Goal: Task Accomplishment & Management: Complete application form

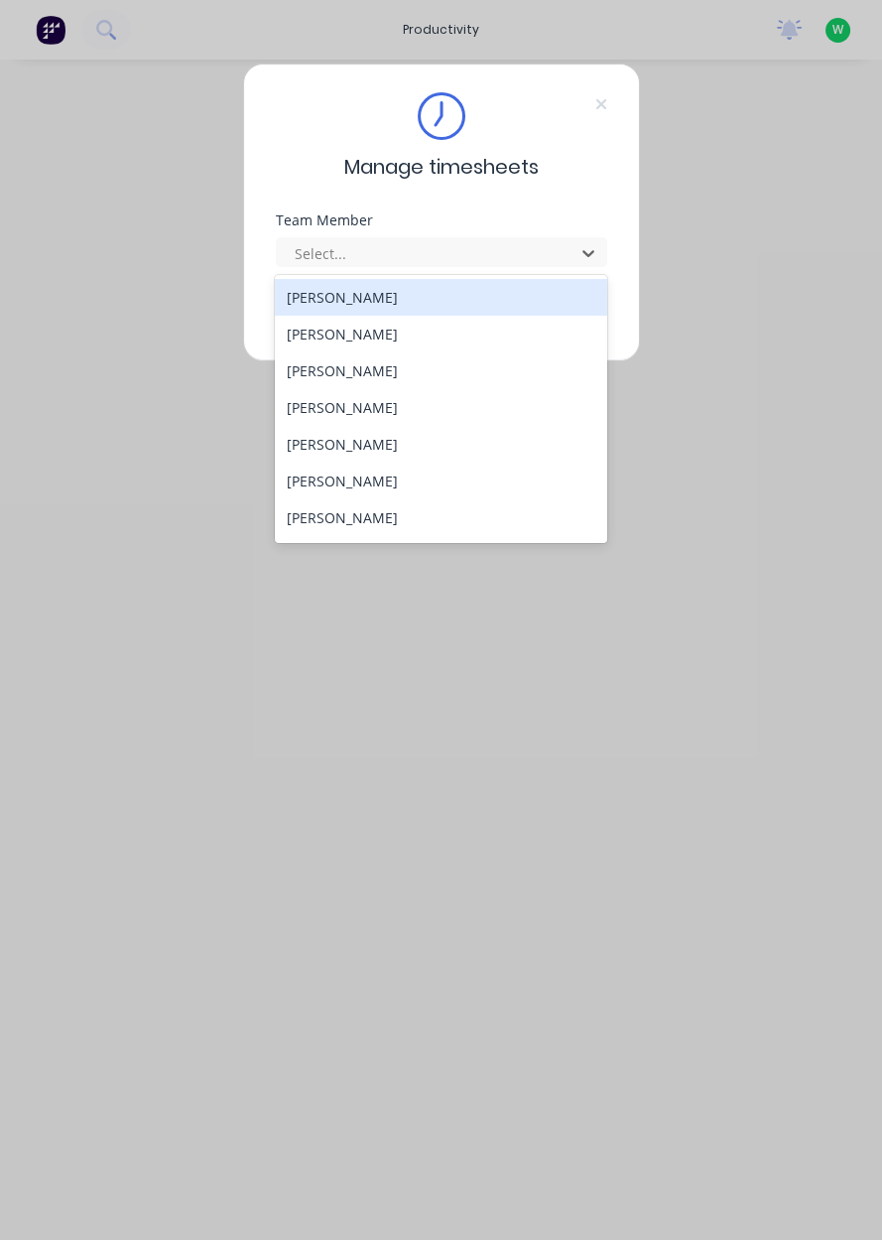
click at [321, 375] on div "[PERSON_NAME]" at bounding box center [441, 370] width 332 height 37
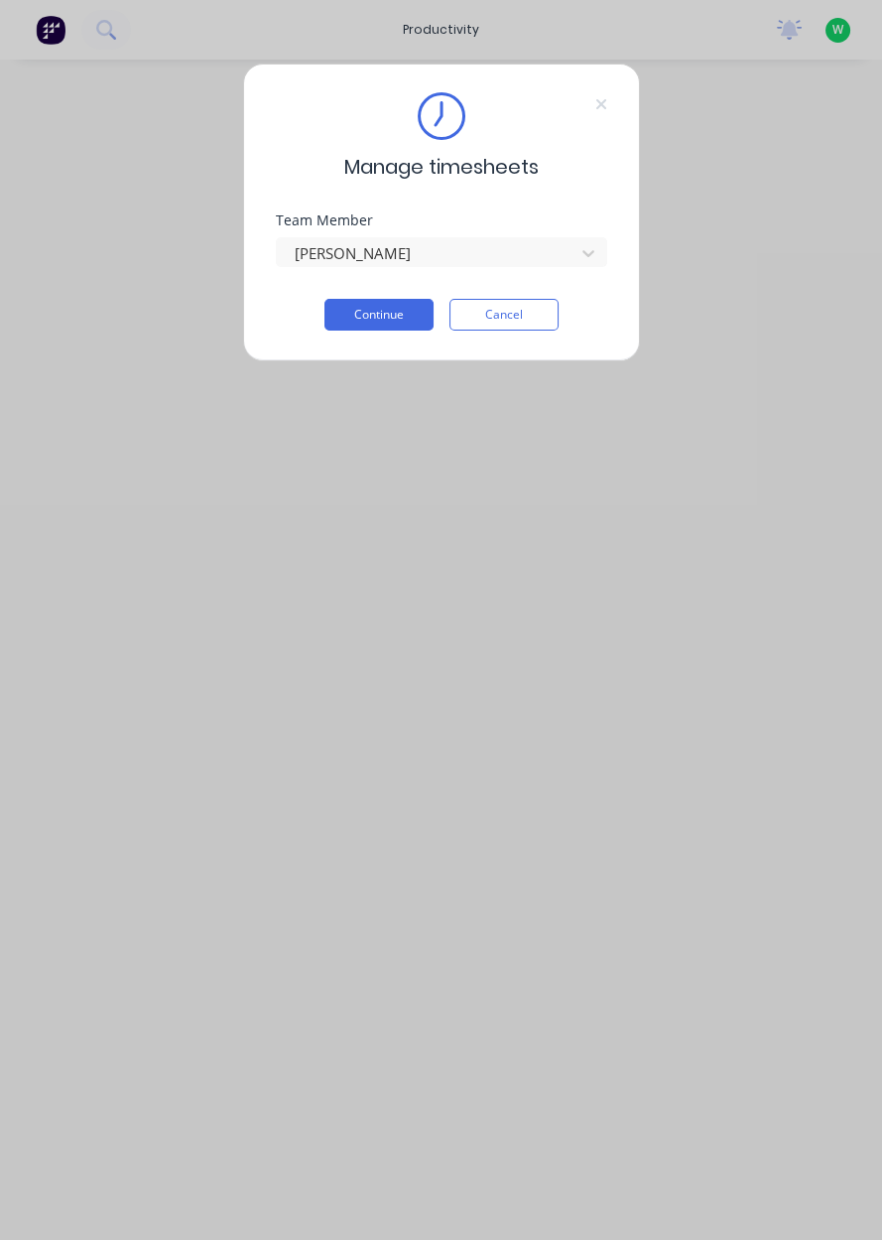
click at [369, 318] on button "Continue" at bounding box center [379, 315] width 109 height 32
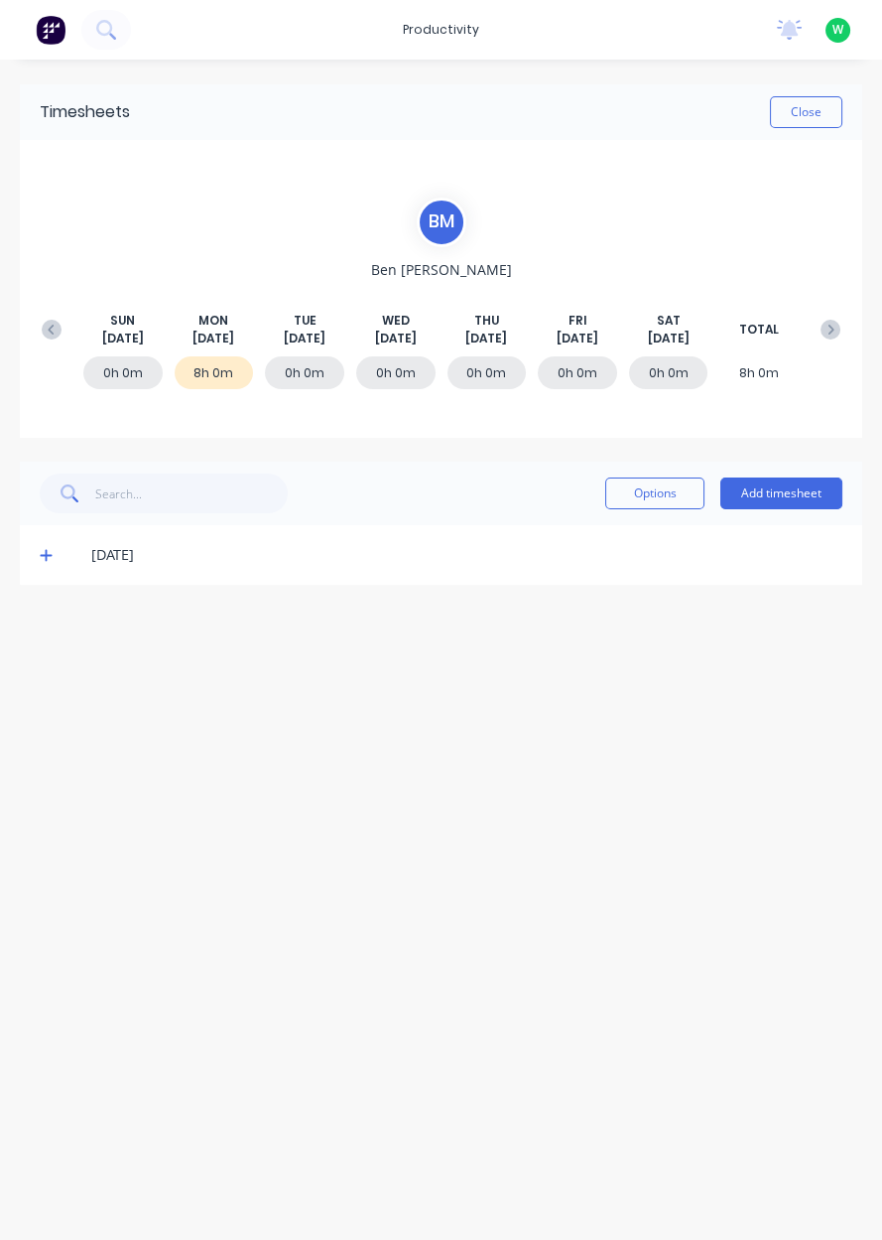
click at [767, 494] on button "Add timesheet" at bounding box center [782, 493] width 122 height 32
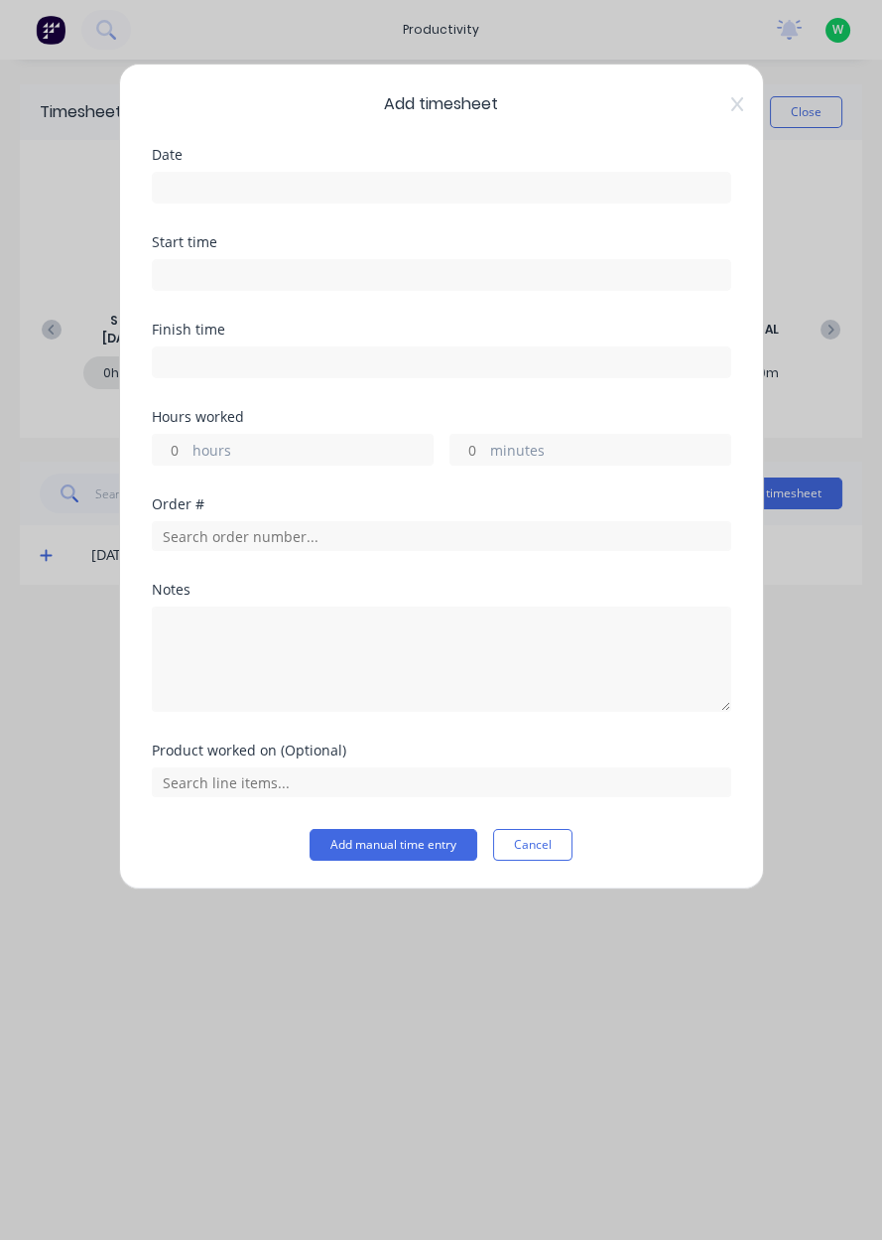
click at [216, 157] on div "Date" at bounding box center [442, 155] width 580 height 14
click at [203, 188] on input at bounding box center [442, 188] width 578 height 30
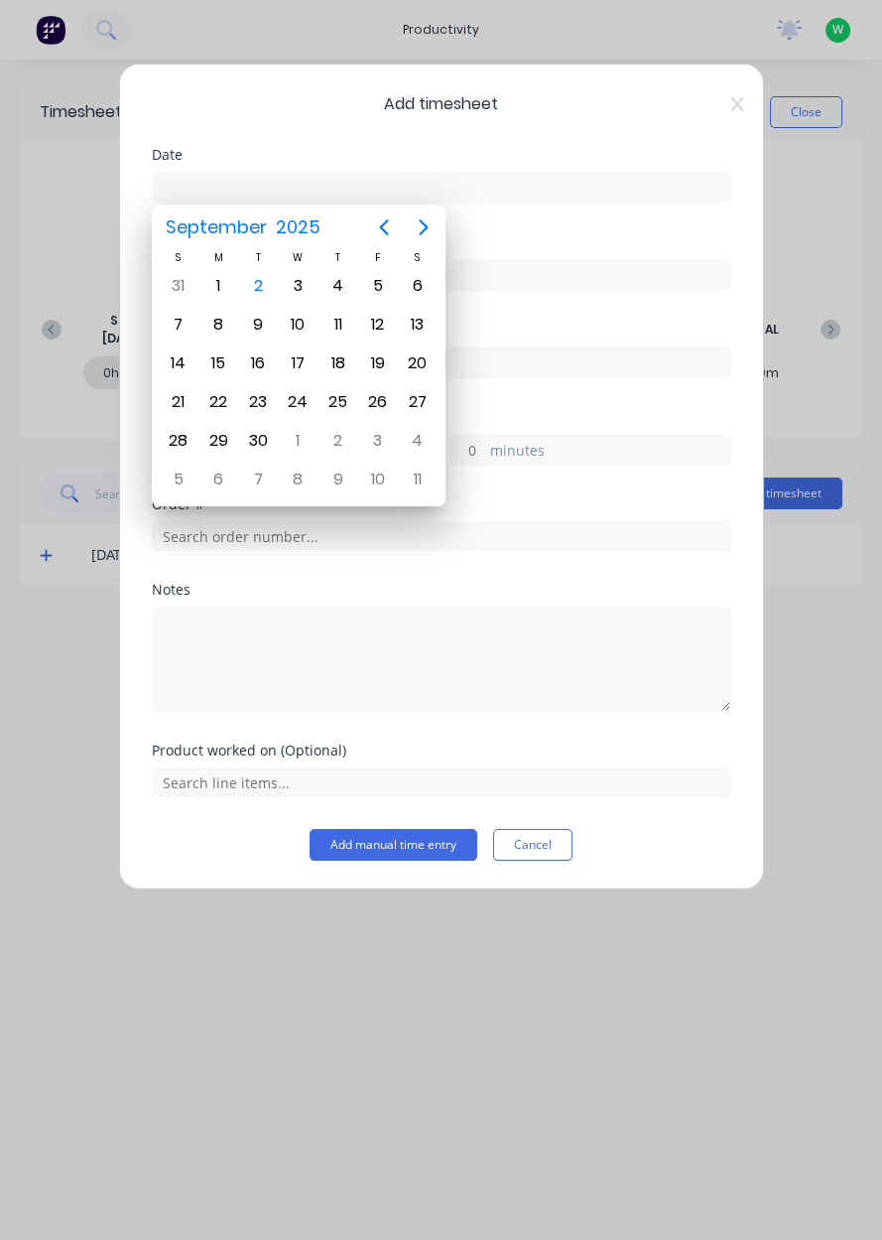
click at [263, 294] on div "2" at bounding box center [258, 286] width 30 height 30
type input "[DATE]"
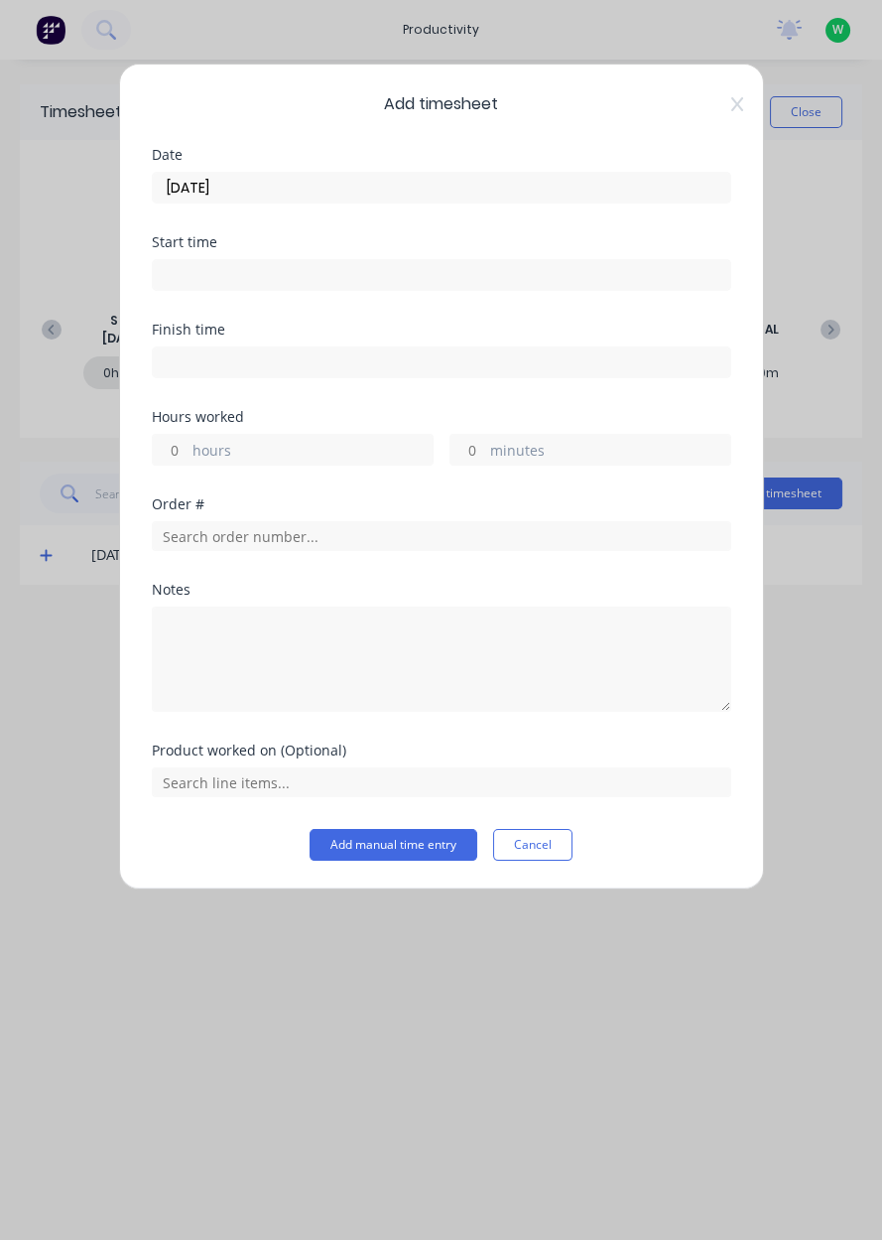
click at [187, 268] on input at bounding box center [442, 275] width 578 height 30
type input "03:01 PM"
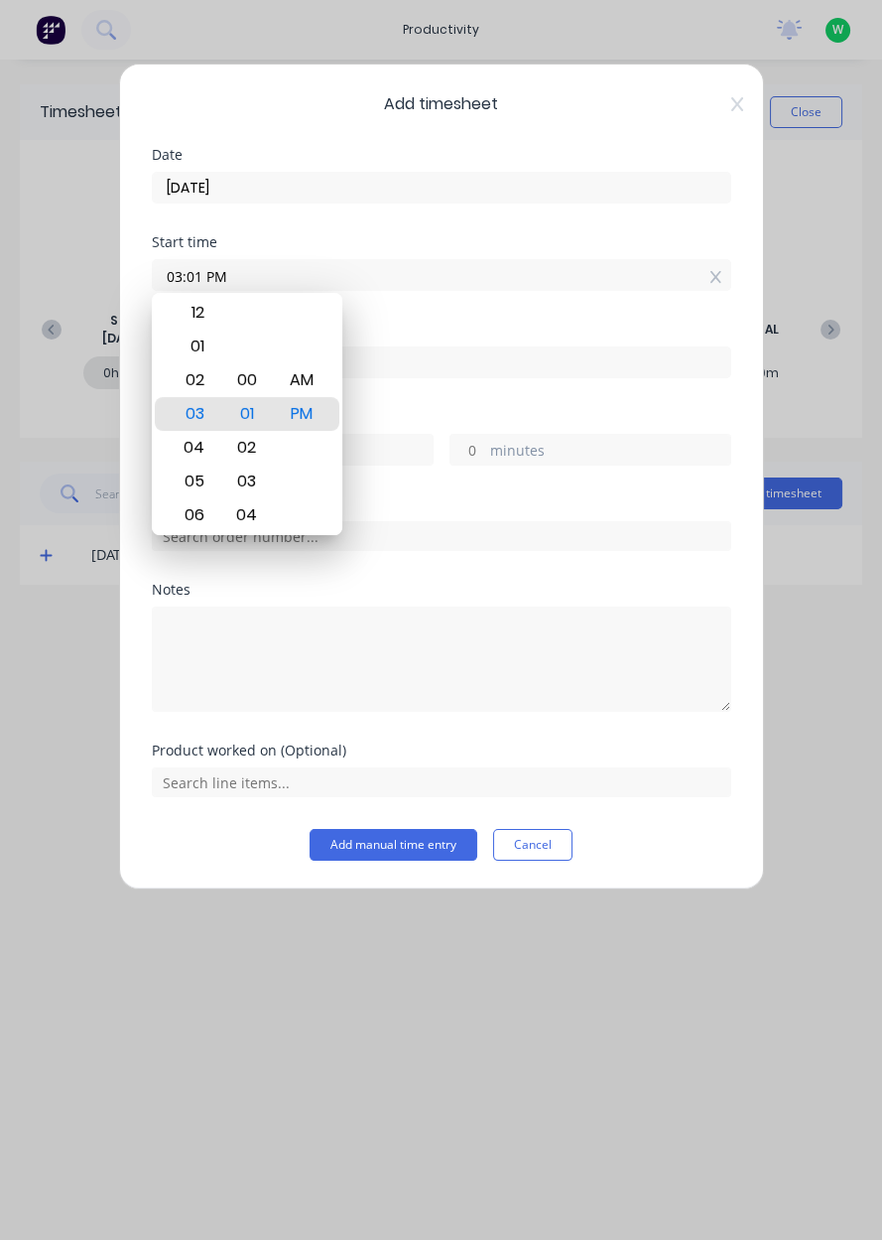
click at [422, 407] on div "Finish time" at bounding box center [442, 366] width 580 height 87
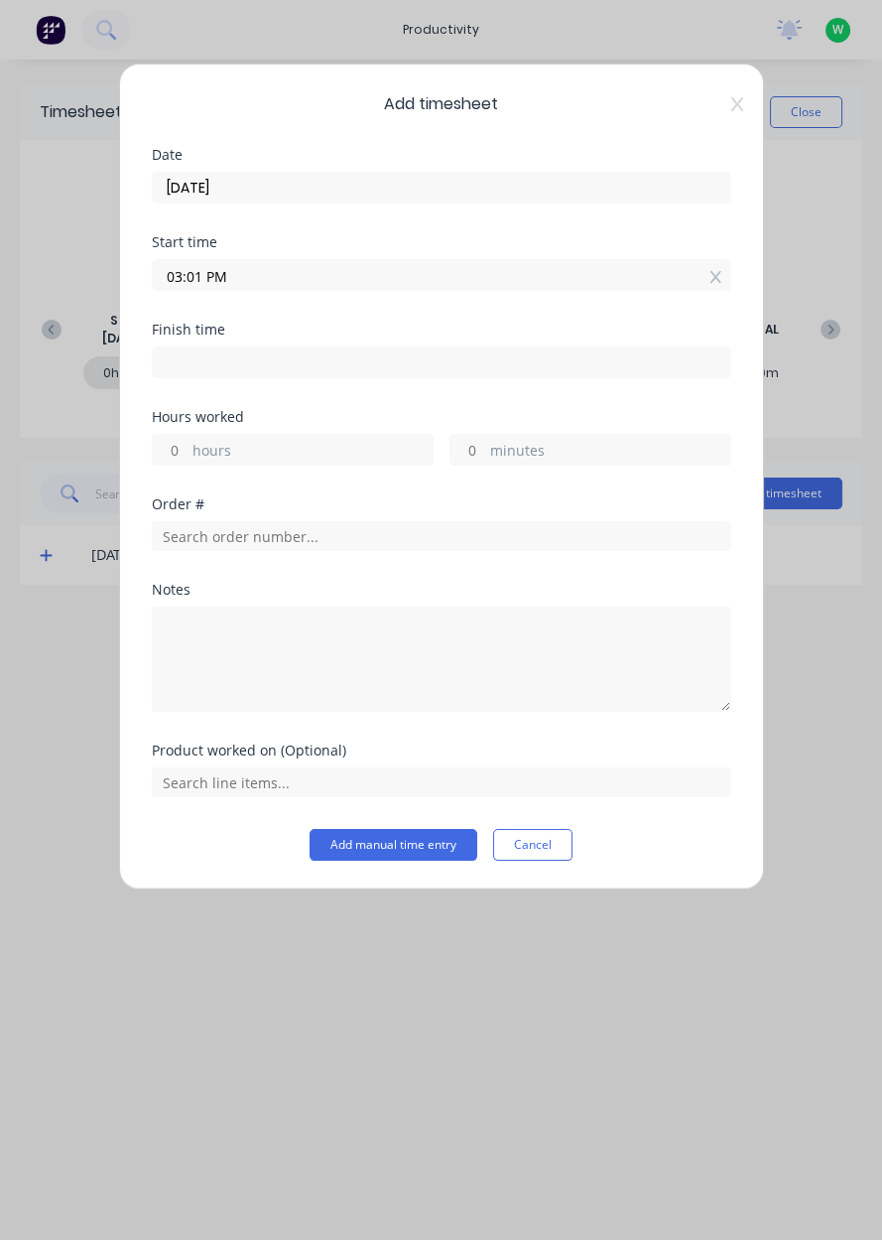
click at [204, 457] on label "hours" at bounding box center [313, 452] width 240 height 25
click at [188, 457] on input "hours" at bounding box center [170, 450] width 35 height 30
click at [727, 283] on input "03:01 PM" at bounding box center [442, 275] width 578 height 30
type input "03:01 PM"
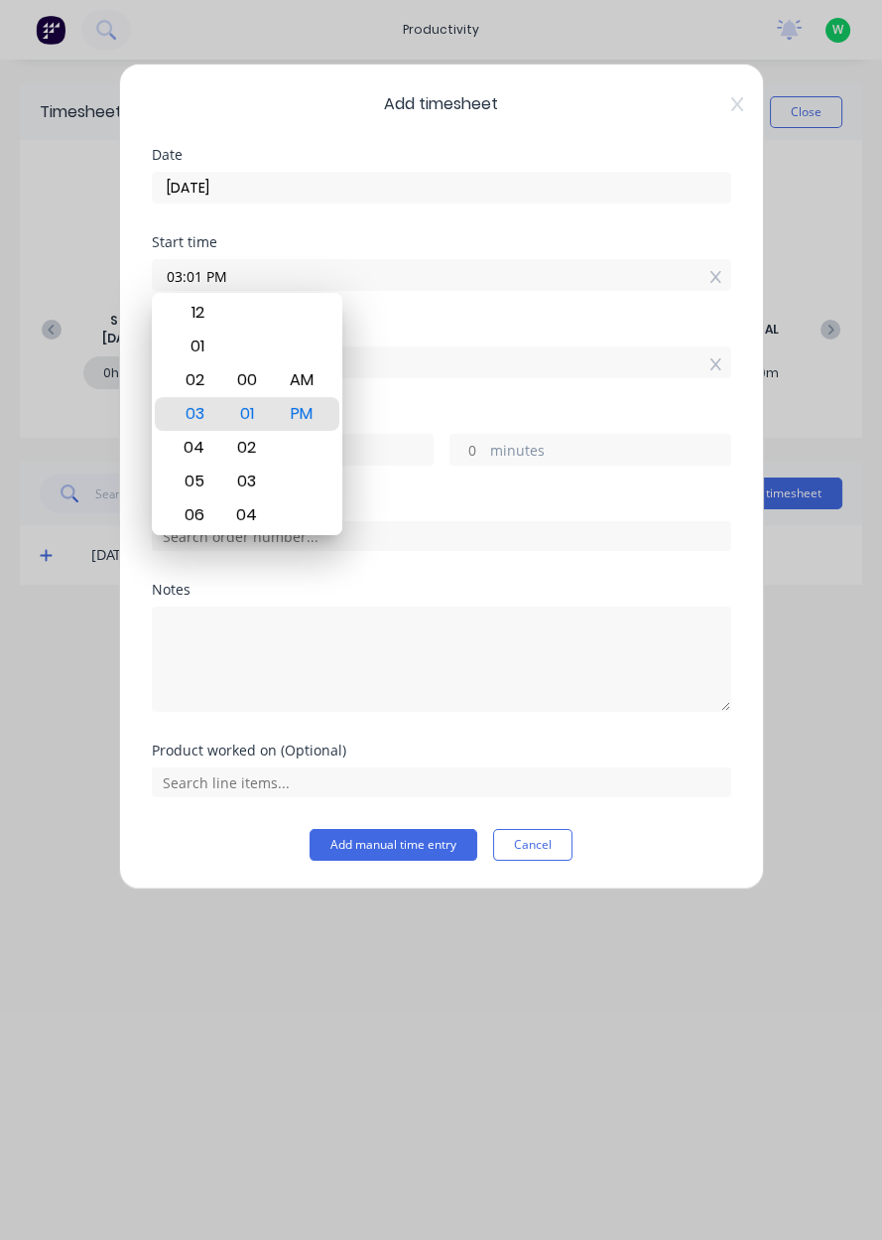
click at [718, 272] on icon at bounding box center [716, 277] width 11 height 12
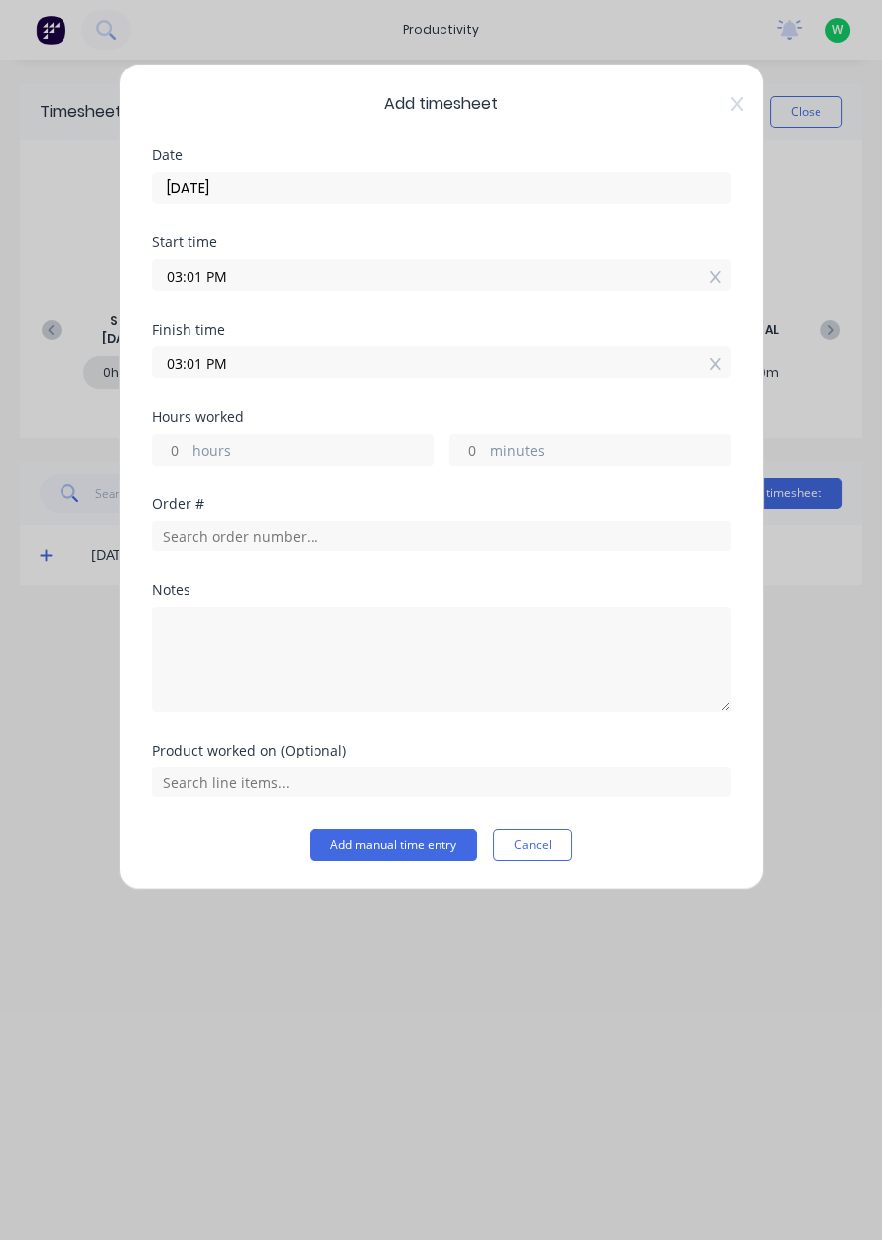
click at [728, 275] on input "03:01 PM" at bounding box center [442, 275] width 578 height 30
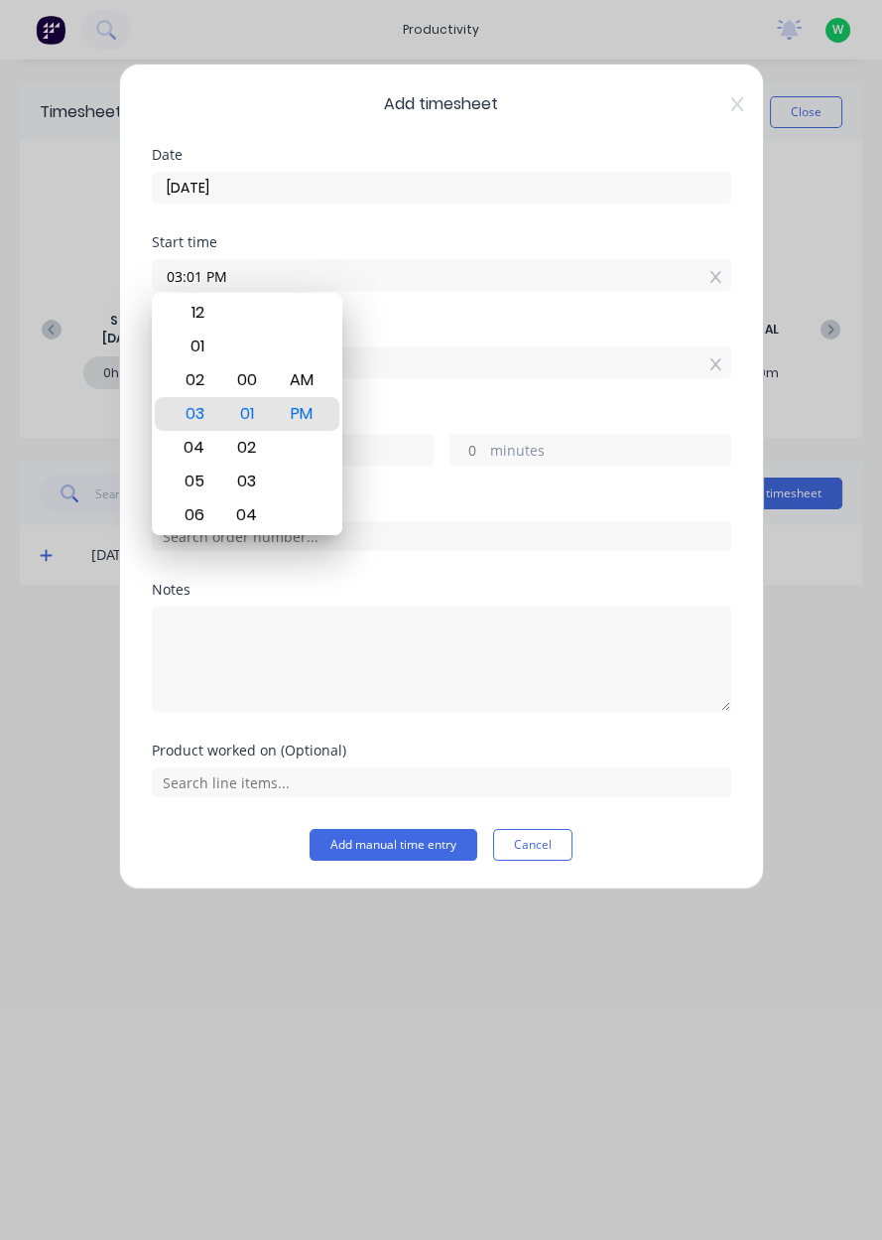
click at [716, 278] on icon at bounding box center [716, 277] width 11 height 14
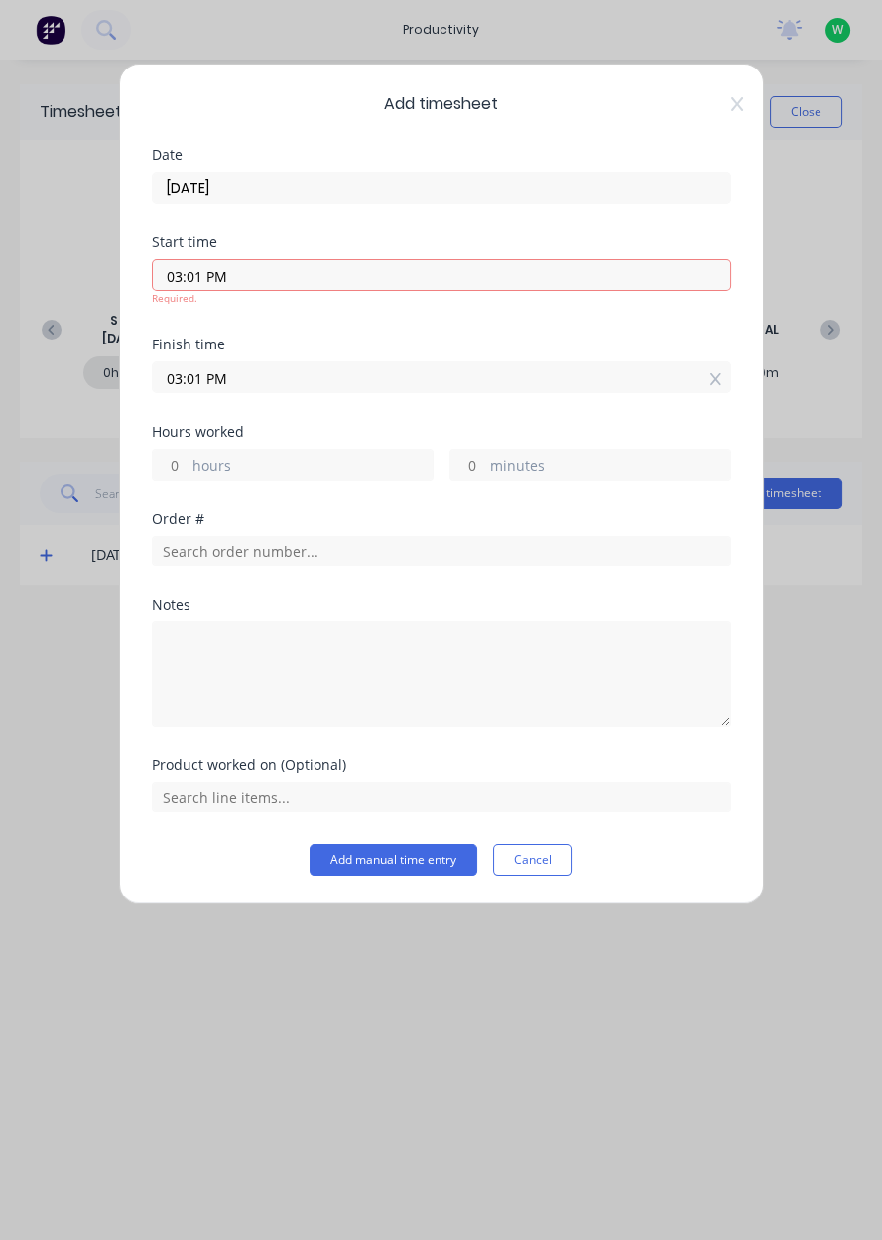
type input "03:01 PM"
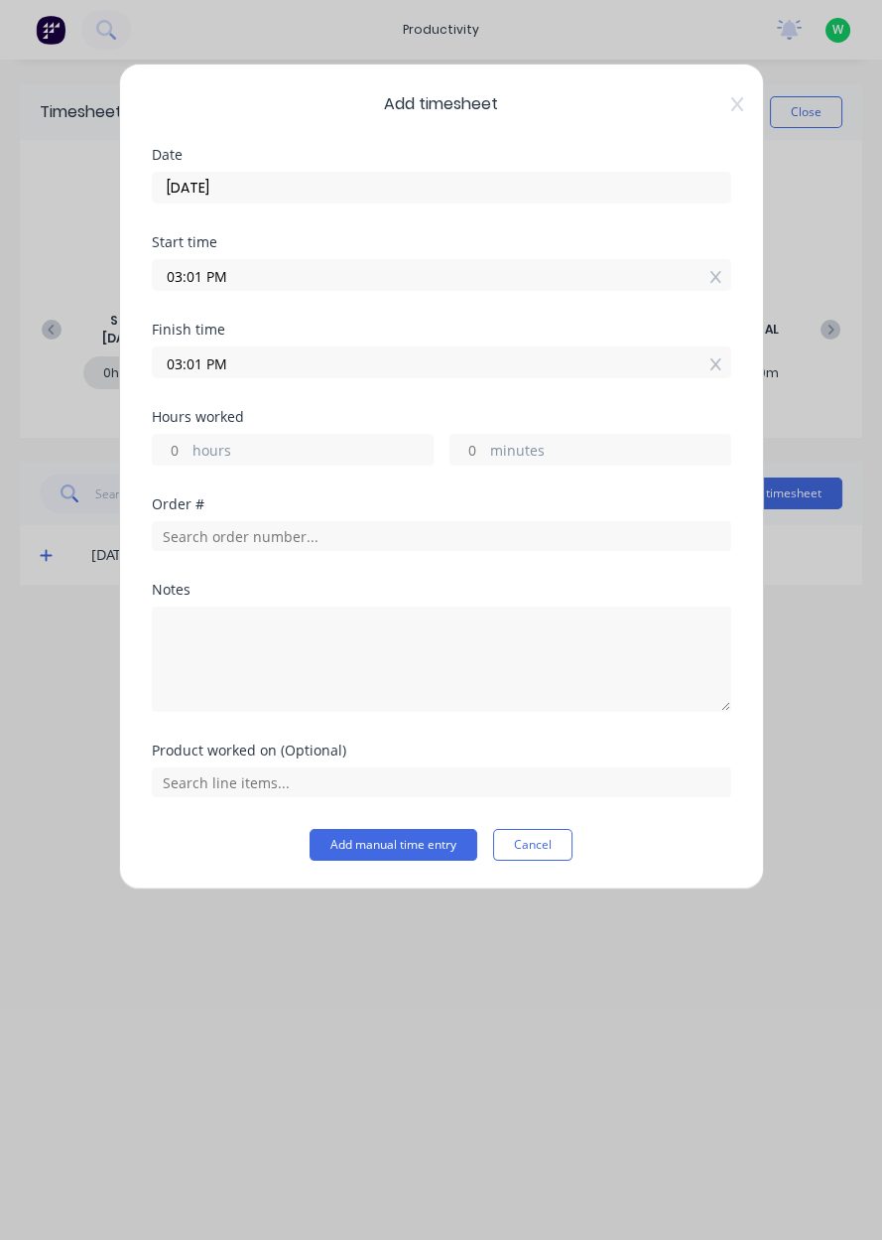
click at [717, 278] on icon at bounding box center [716, 277] width 11 height 14
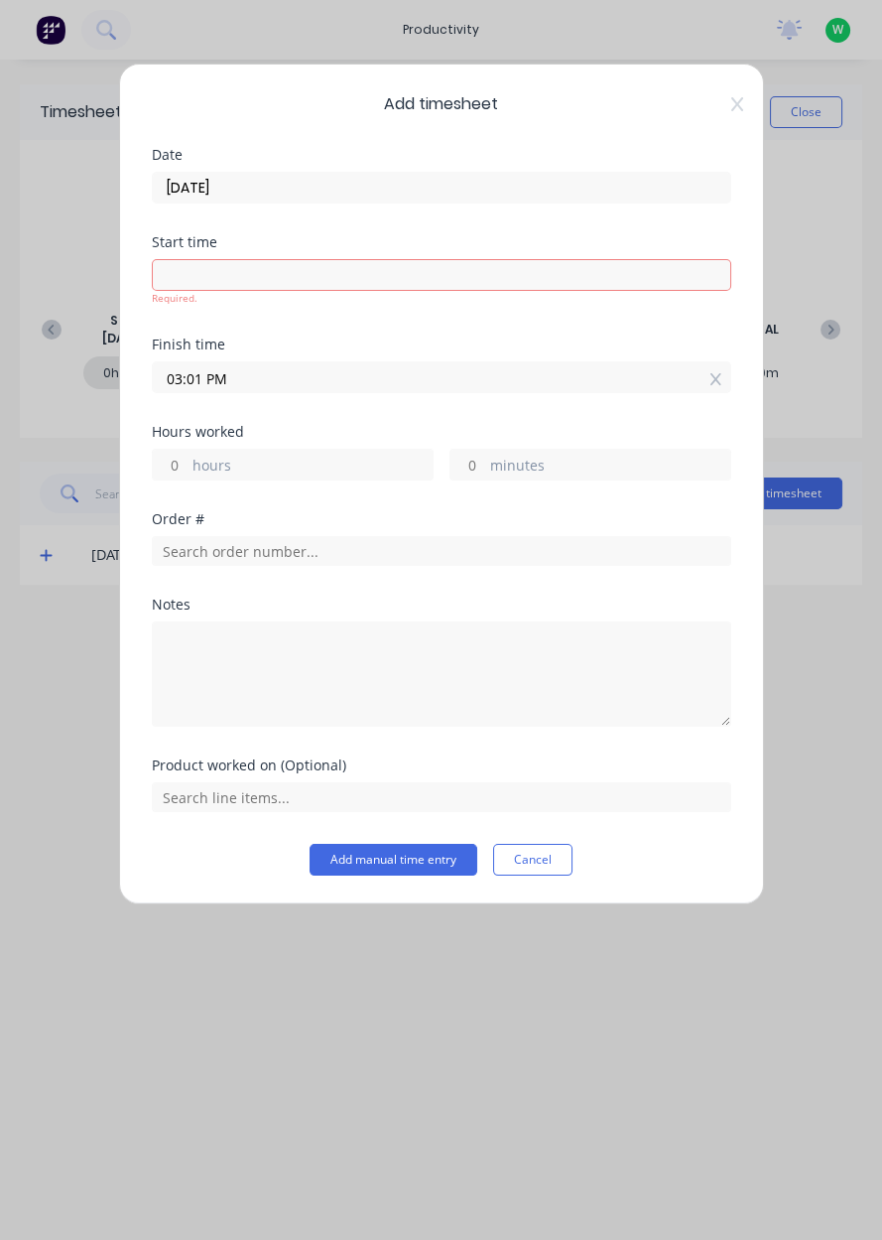
click at [717, 374] on icon at bounding box center [716, 379] width 11 height 14
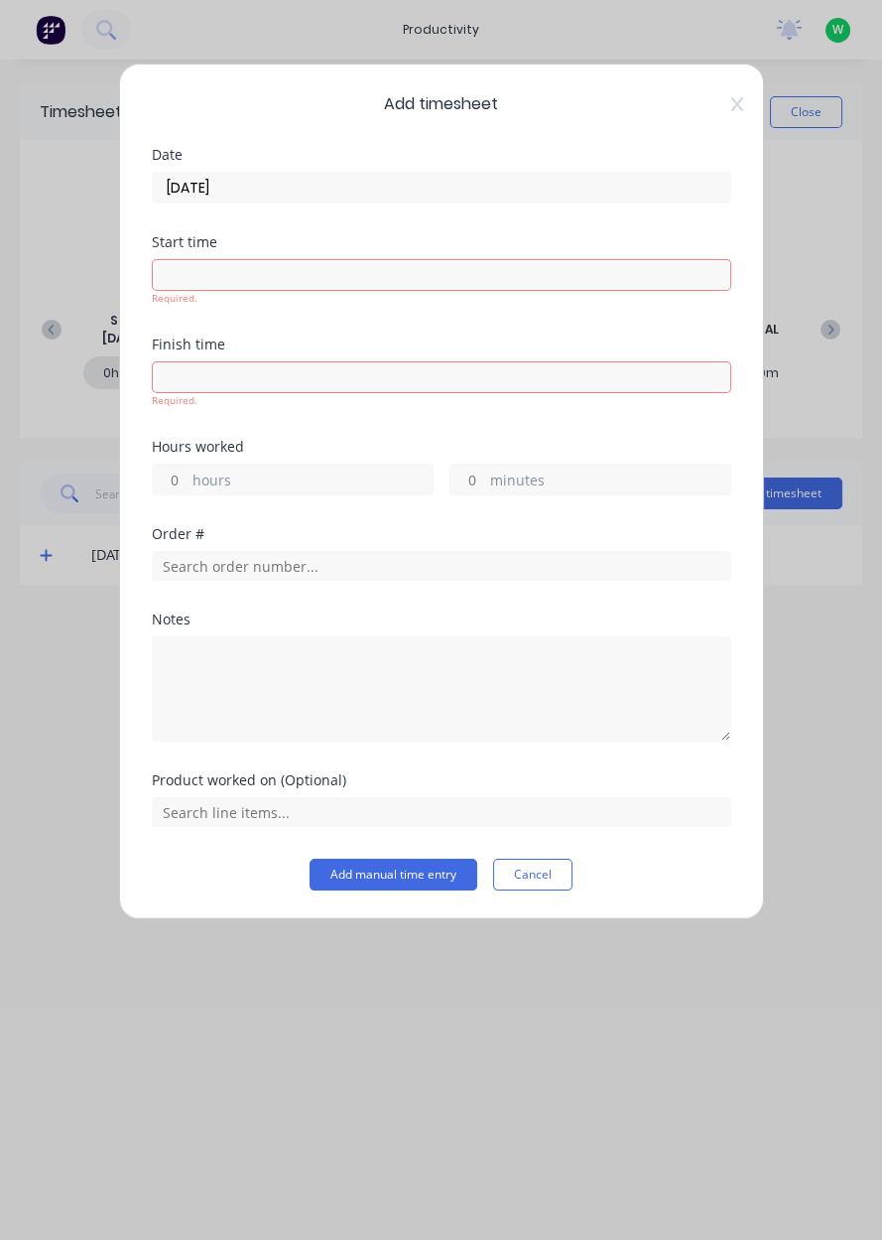
click at [205, 476] on label "hours" at bounding box center [313, 481] width 240 height 25
click at [188, 476] on input "hours" at bounding box center [170, 479] width 35 height 30
click at [180, 480] on input "hours" at bounding box center [170, 479] width 35 height 30
type input "9"
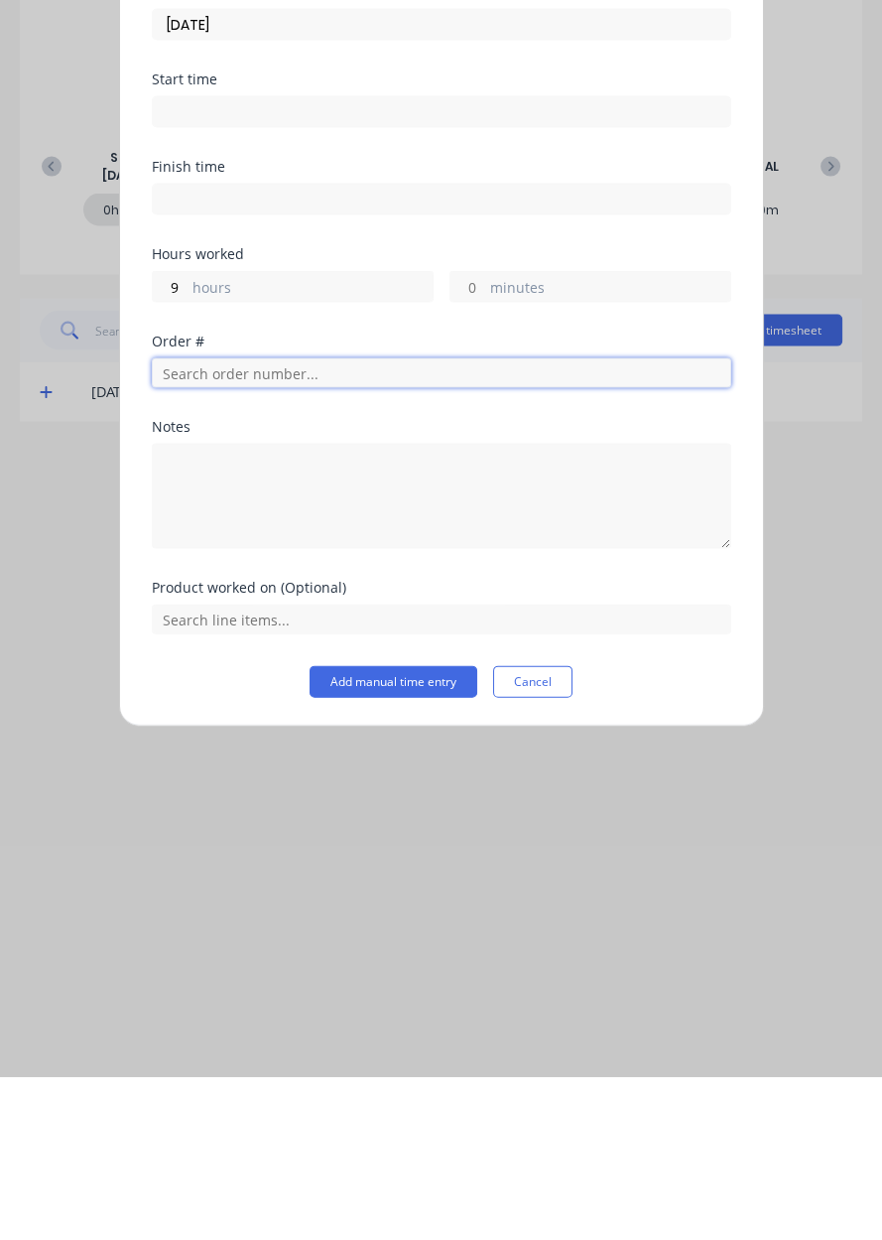
click at [199, 541] on input "text" at bounding box center [442, 536] width 580 height 30
type input "19102"
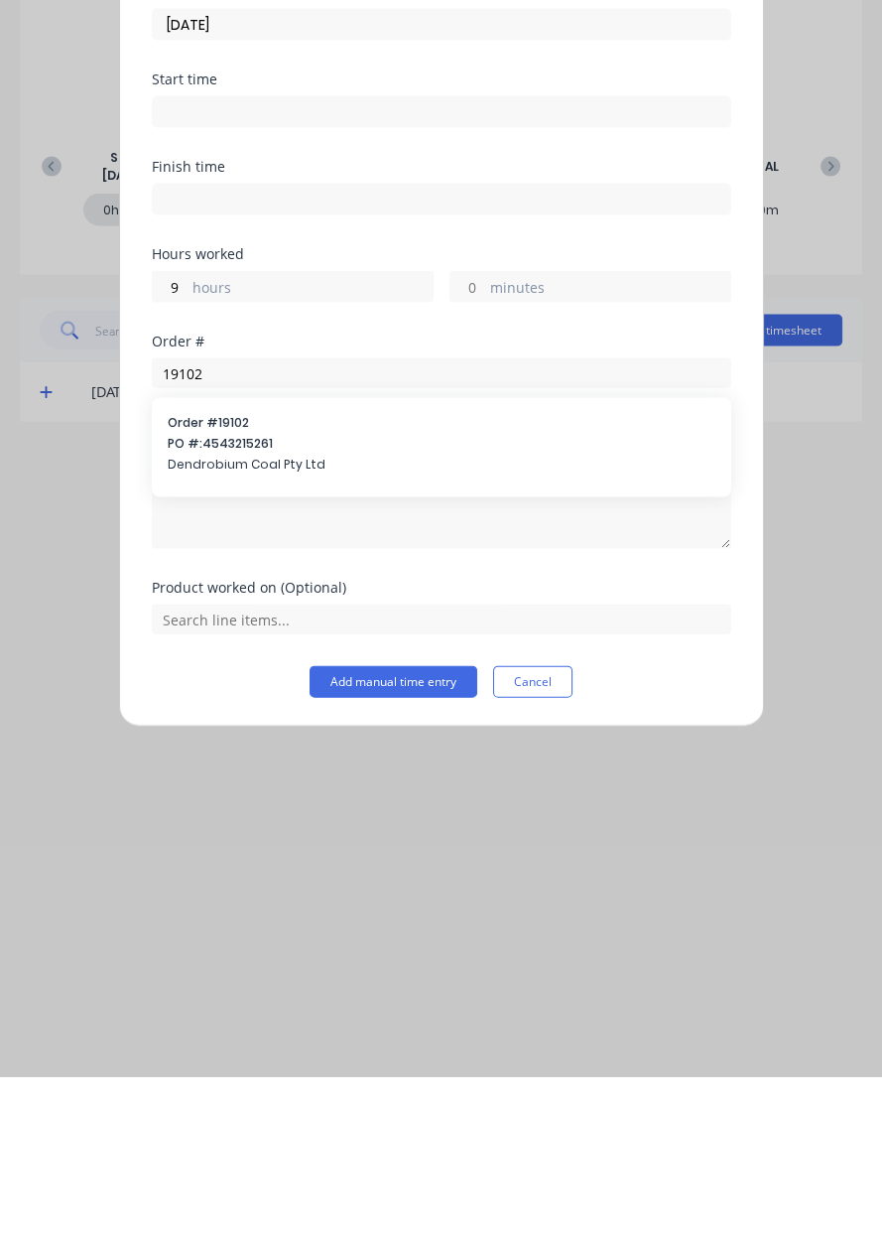
click at [203, 620] on span "Dendrobium Coal Pty Ltd" at bounding box center [442, 627] width 548 height 18
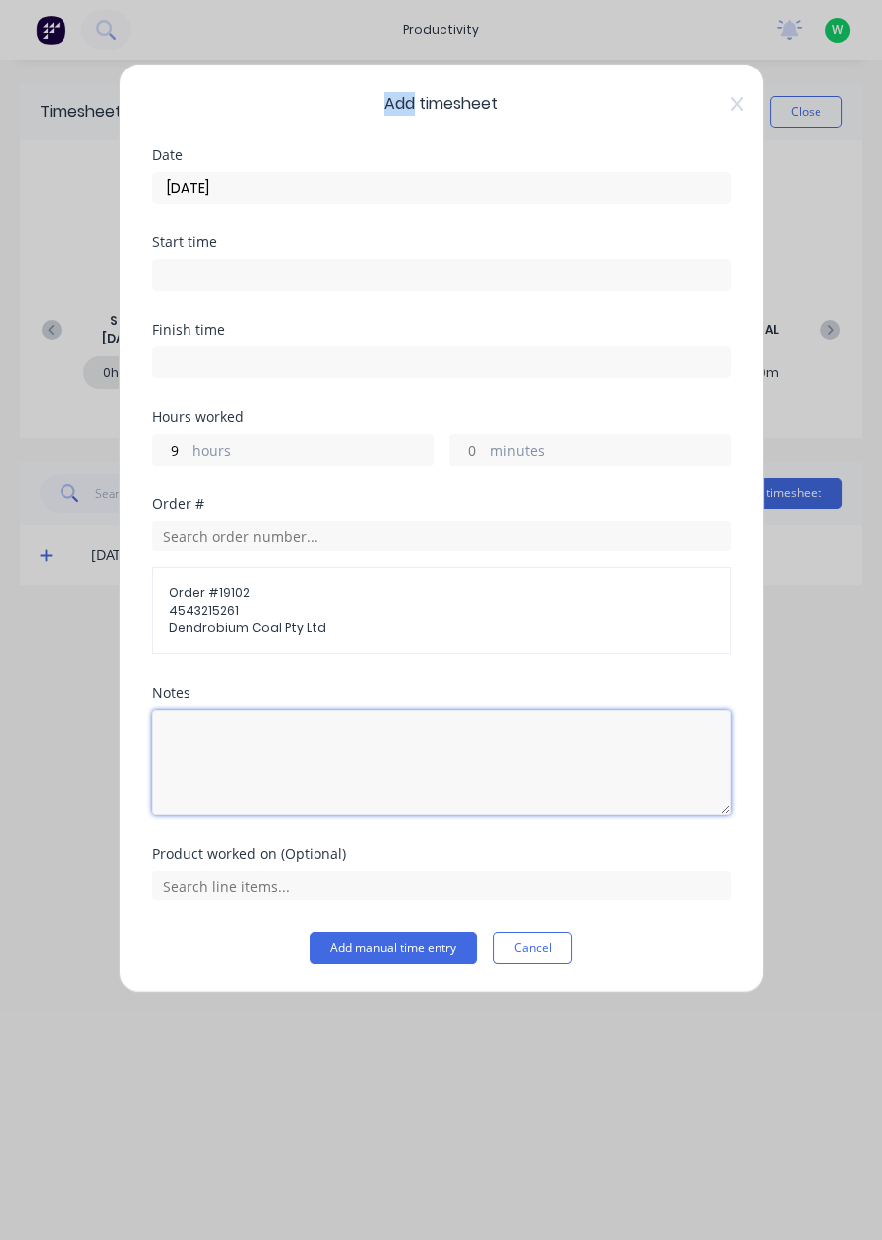
click at [210, 738] on textarea at bounding box center [442, 762] width 580 height 105
type textarea "Snapjacks"
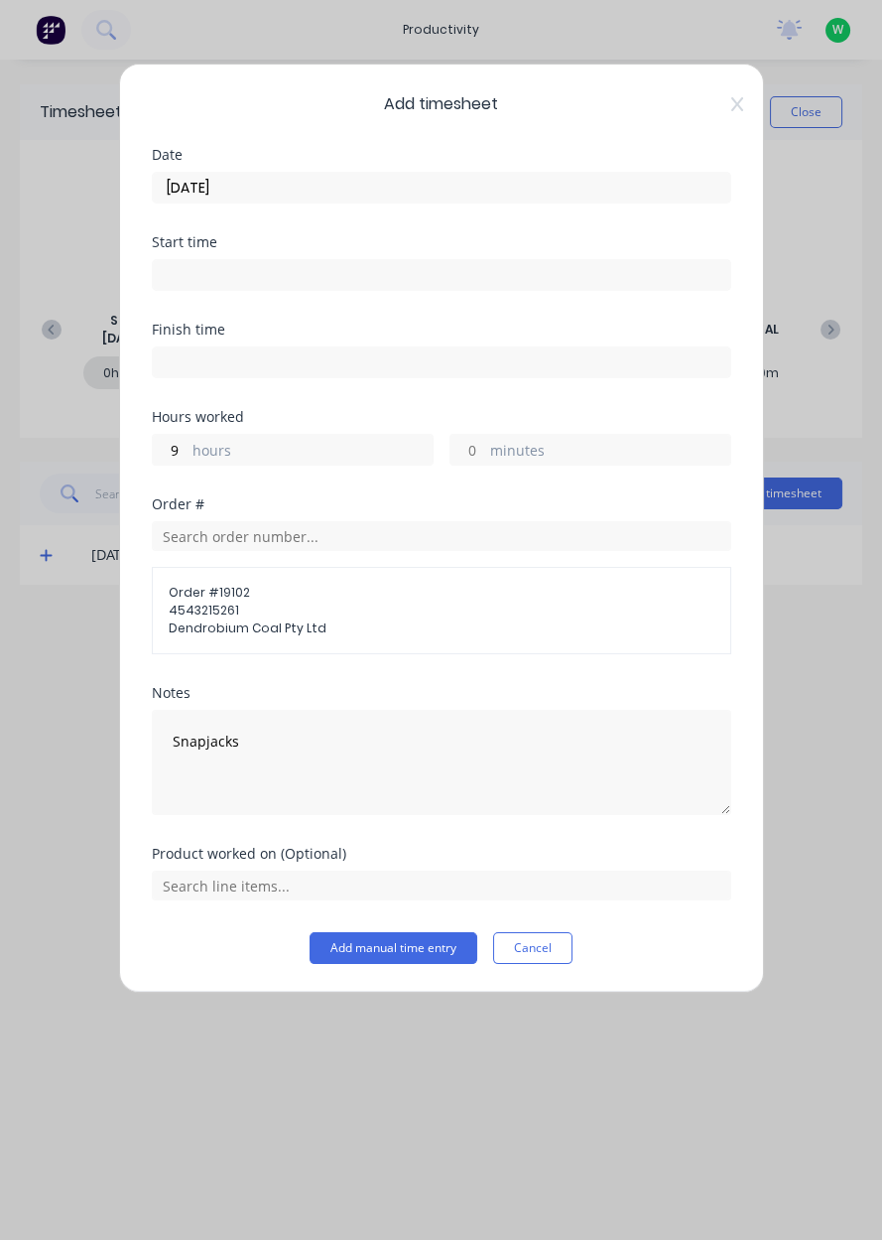
click at [125, 839] on div "Add timesheet Date [DATE] Start time Finish time Hours worked 9 hours minutes O…" at bounding box center [441, 528] width 645 height 929
click at [196, 891] on input "text" at bounding box center [442, 885] width 580 height 30
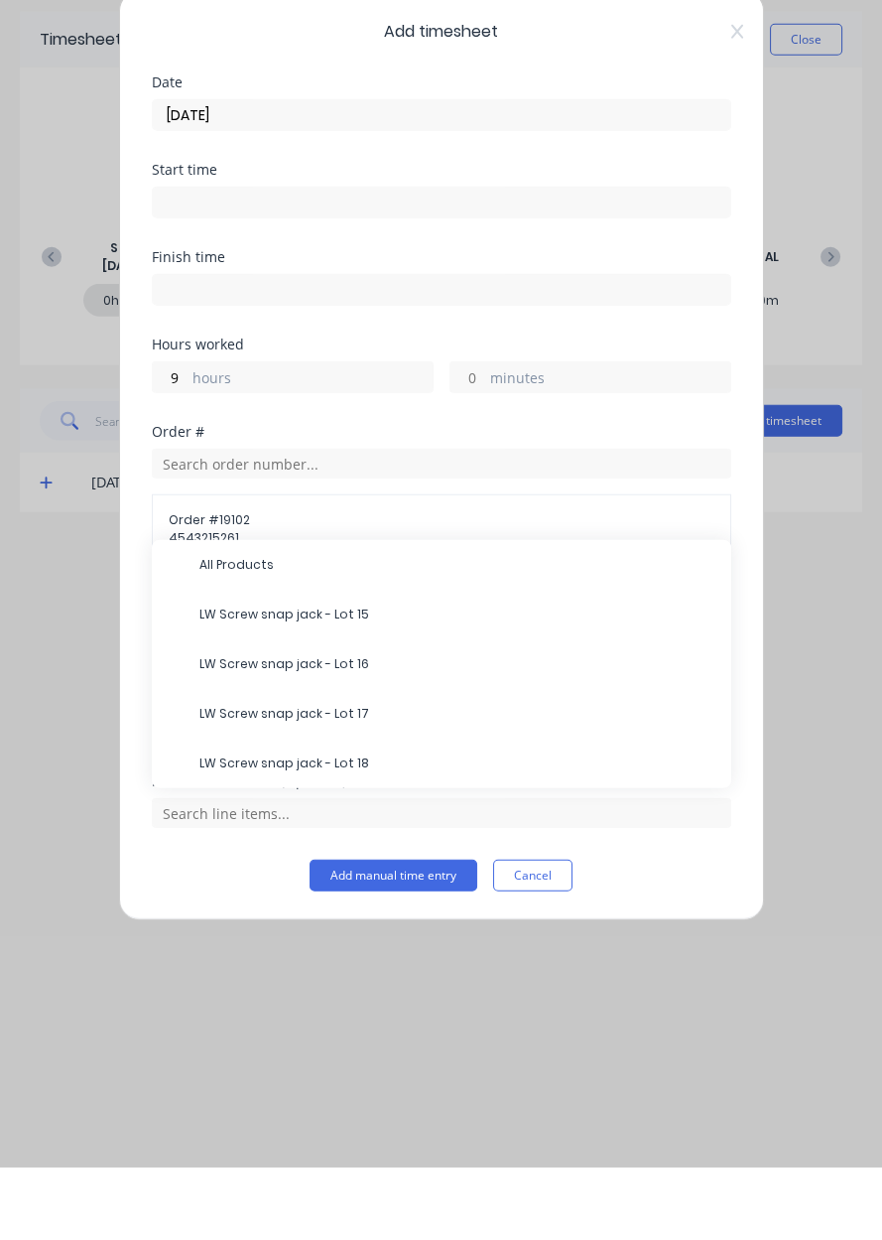
click at [243, 691] on span "LW Screw snap jack - Lot 15" at bounding box center [457, 687] width 516 height 18
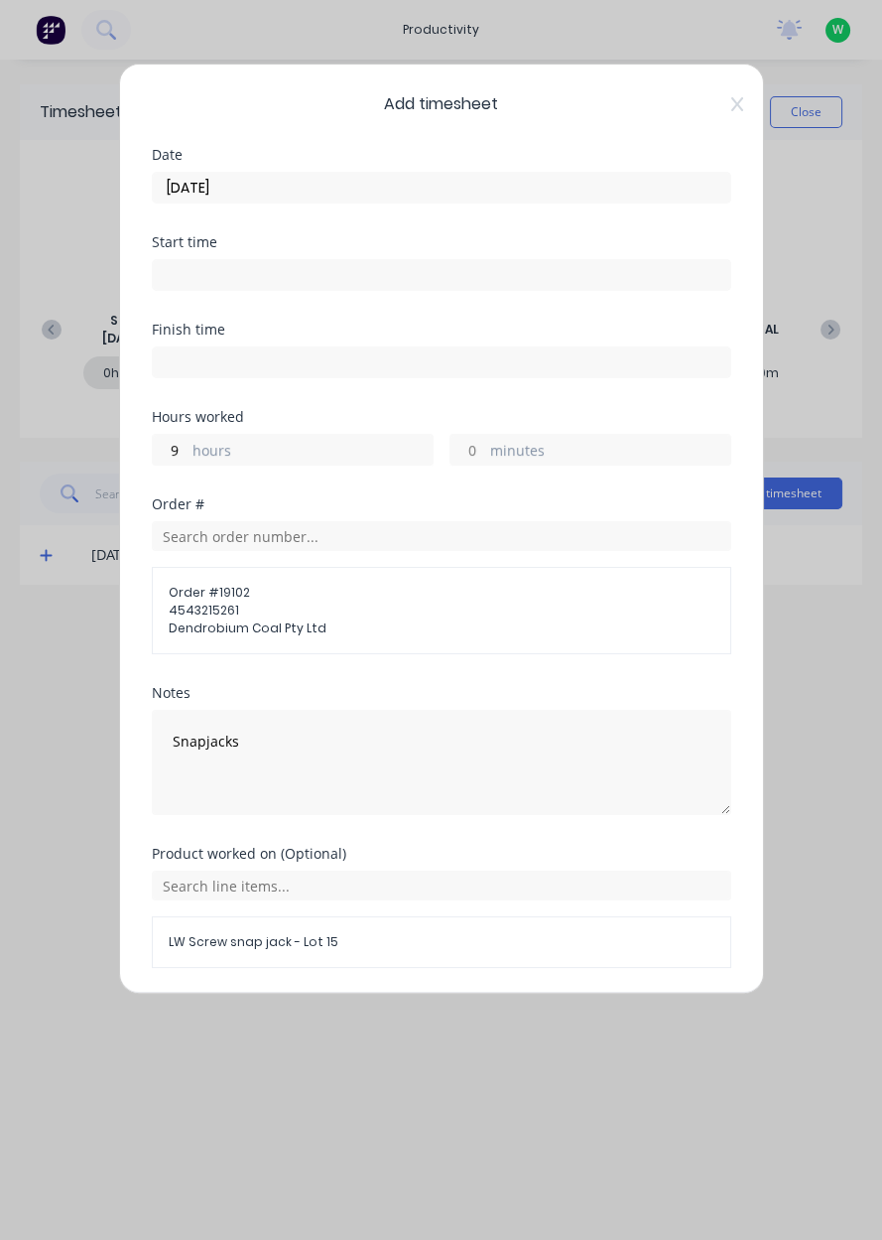
click at [337, 1009] on button "Add manual time entry" at bounding box center [394, 1015] width 168 height 32
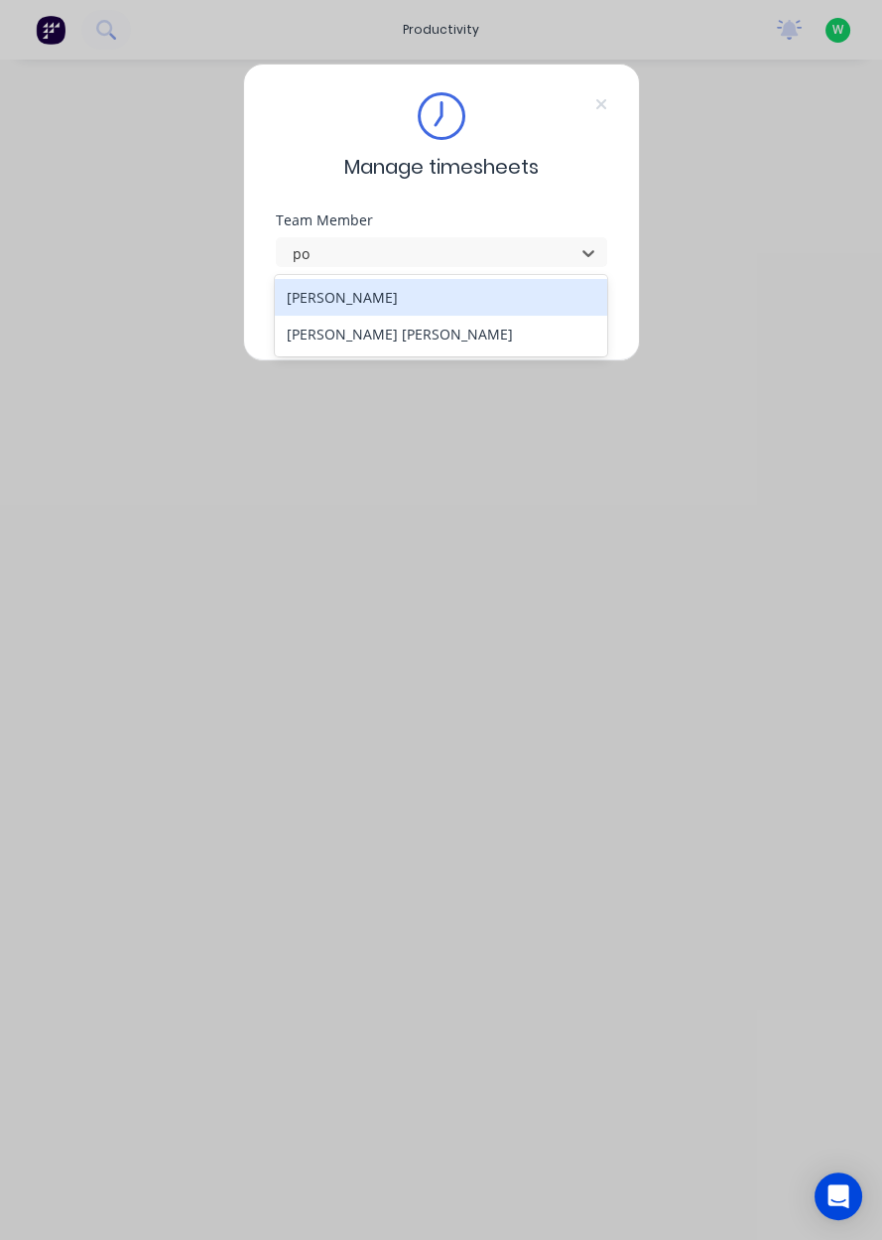
type input "po"
click at [540, 357] on div "Manage timesheets Team Member 2 results available for search term po. Use Up an…" at bounding box center [441, 213] width 397 height 298
click at [480, 348] on div "[PERSON_NAME] [PERSON_NAME]" at bounding box center [441, 334] width 332 height 37
type input "po"
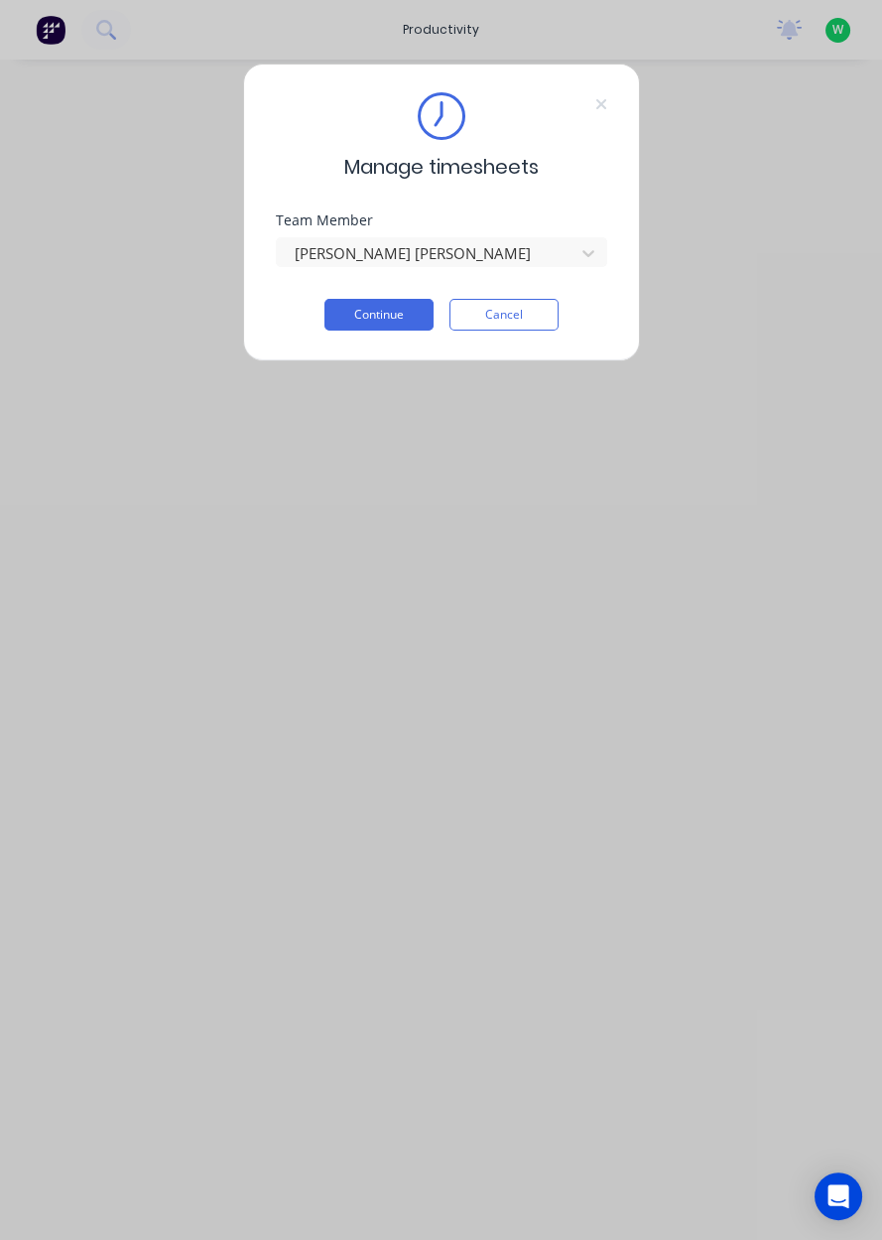
click at [391, 326] on button "Continue" at bounding box center [379, 315] width 109 height 32
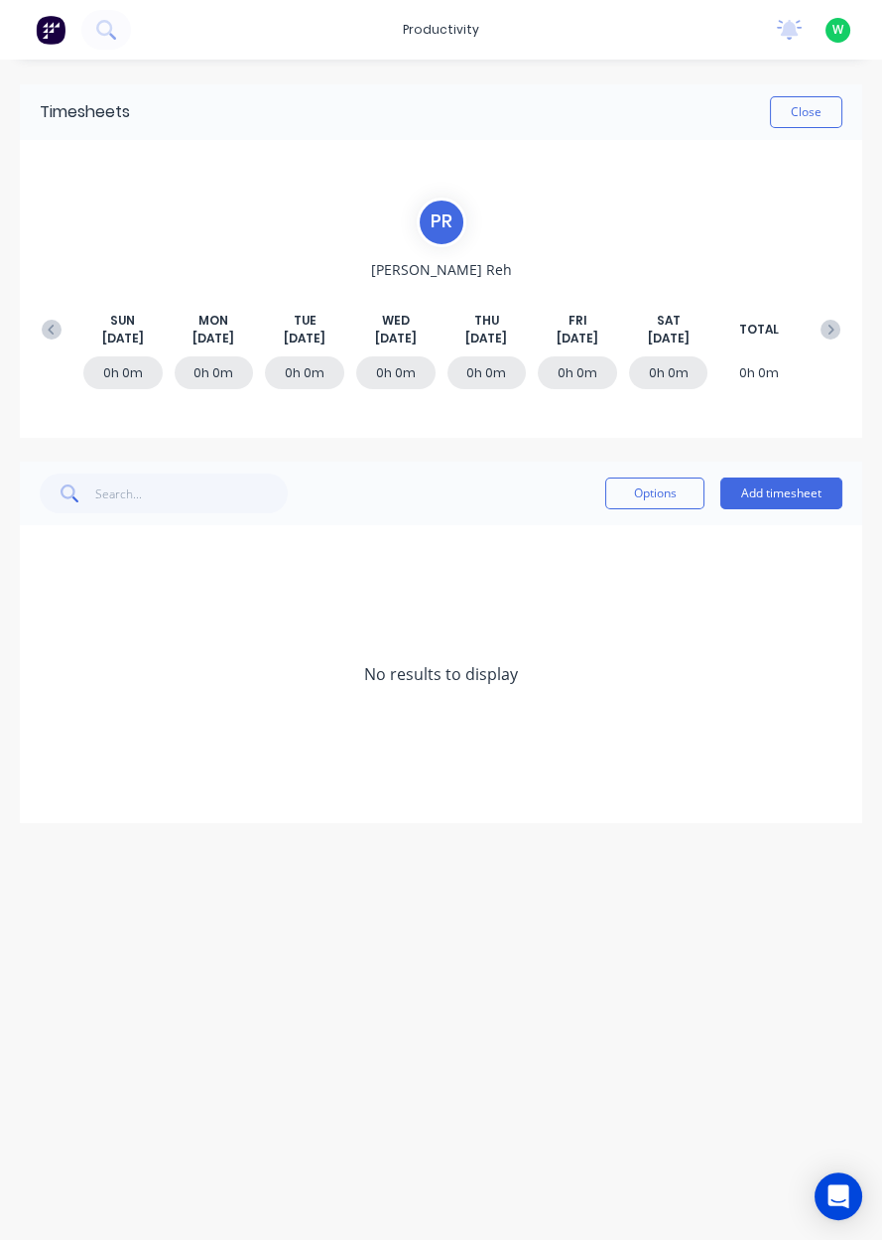
click at [799, 498] on button "Add timesheet" at bounding box center [782, 493] width 122 height 32
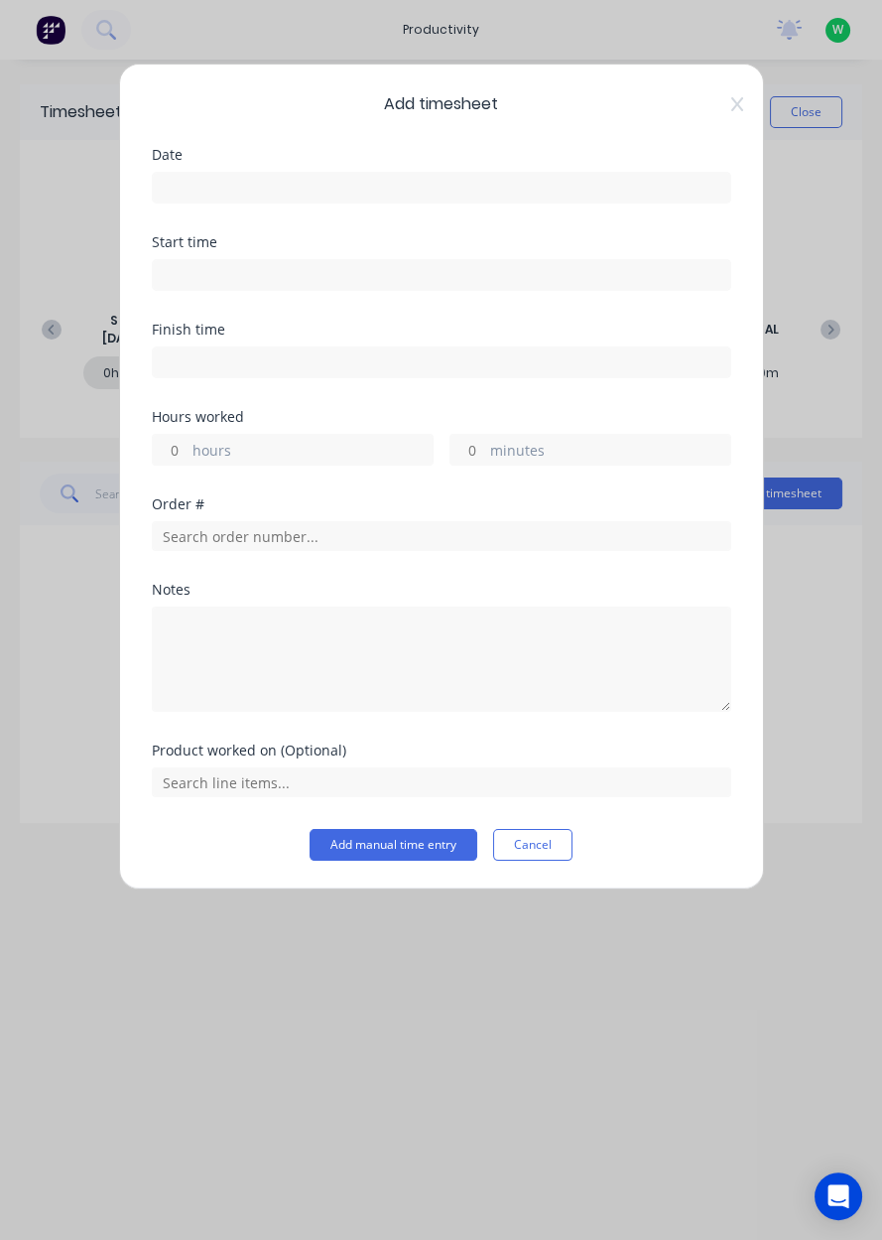
click at [608, 192] on input at bounding box center [442, 188] width 578 height 30
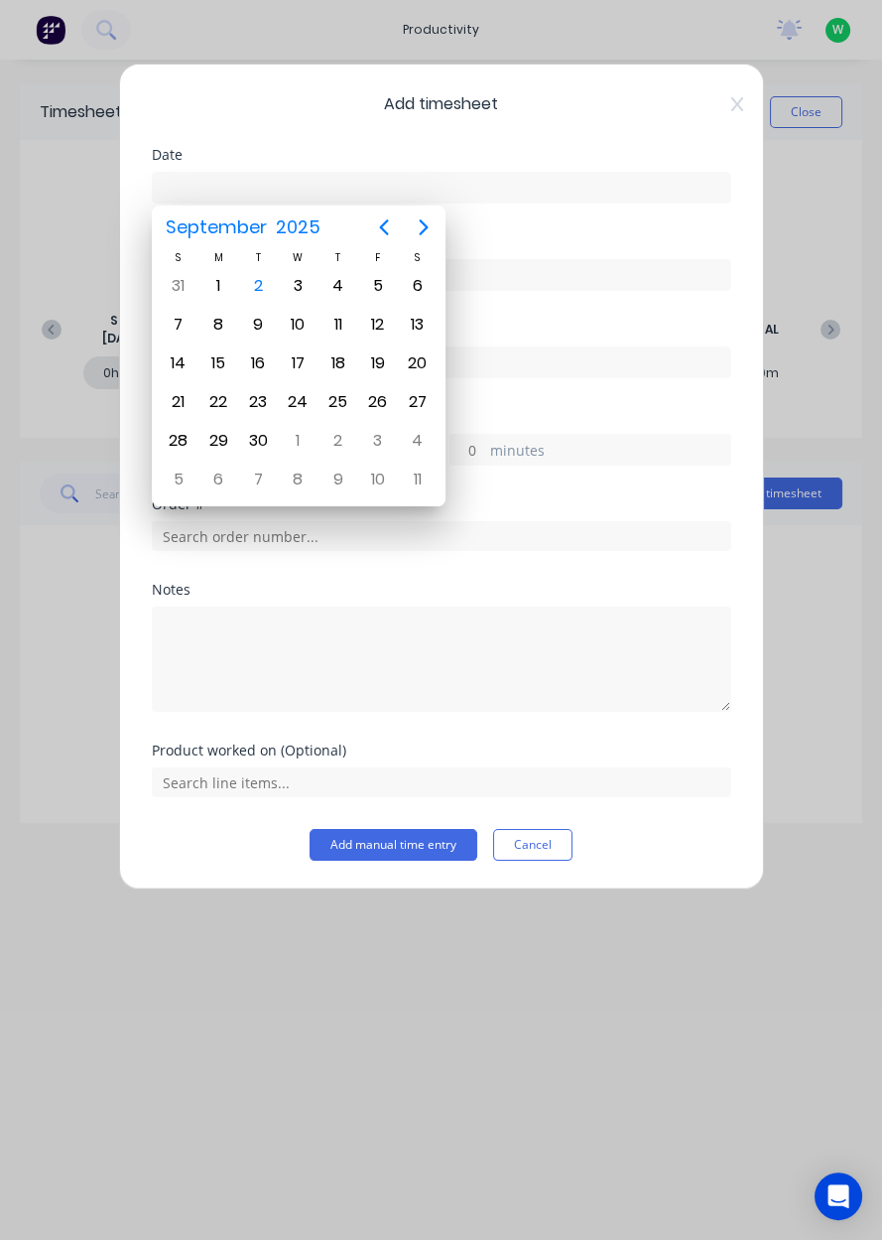
click at [260, 291] on div "2" at bounding box center [258, 286] width 30 height 30
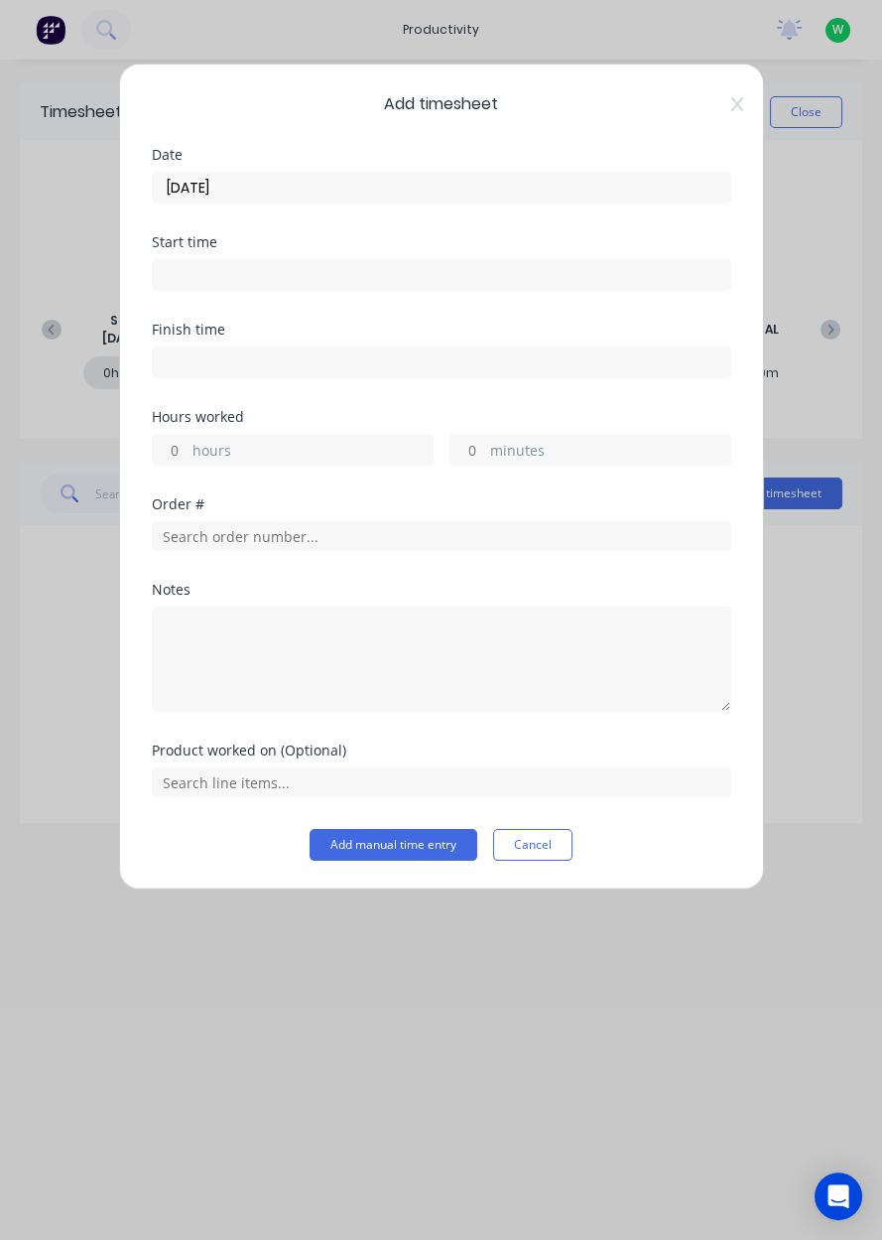
type input "[DATE]"
click at [289, 461] on label "hours" at bounding box center [313, 452] width 240 height 25
click at [188, 461] on input "hours" at bounding box center [170, 450] width 35 height 30
type input "8"
click at [618, 539] on input "text" at bounding box center [442, 536] width 580 height 30
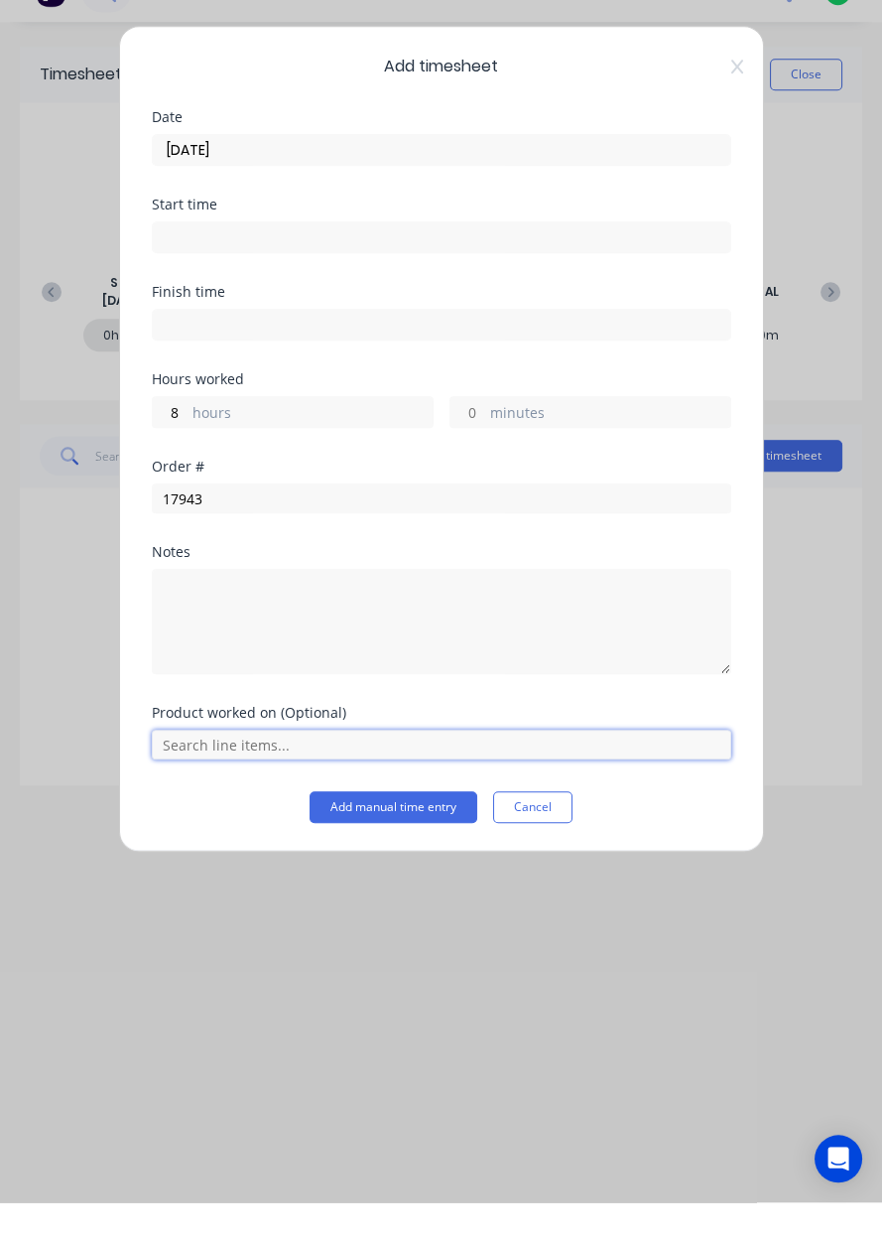
click at [555, 792] on input "text" at bounding box center [442, 782] width 580 height 30
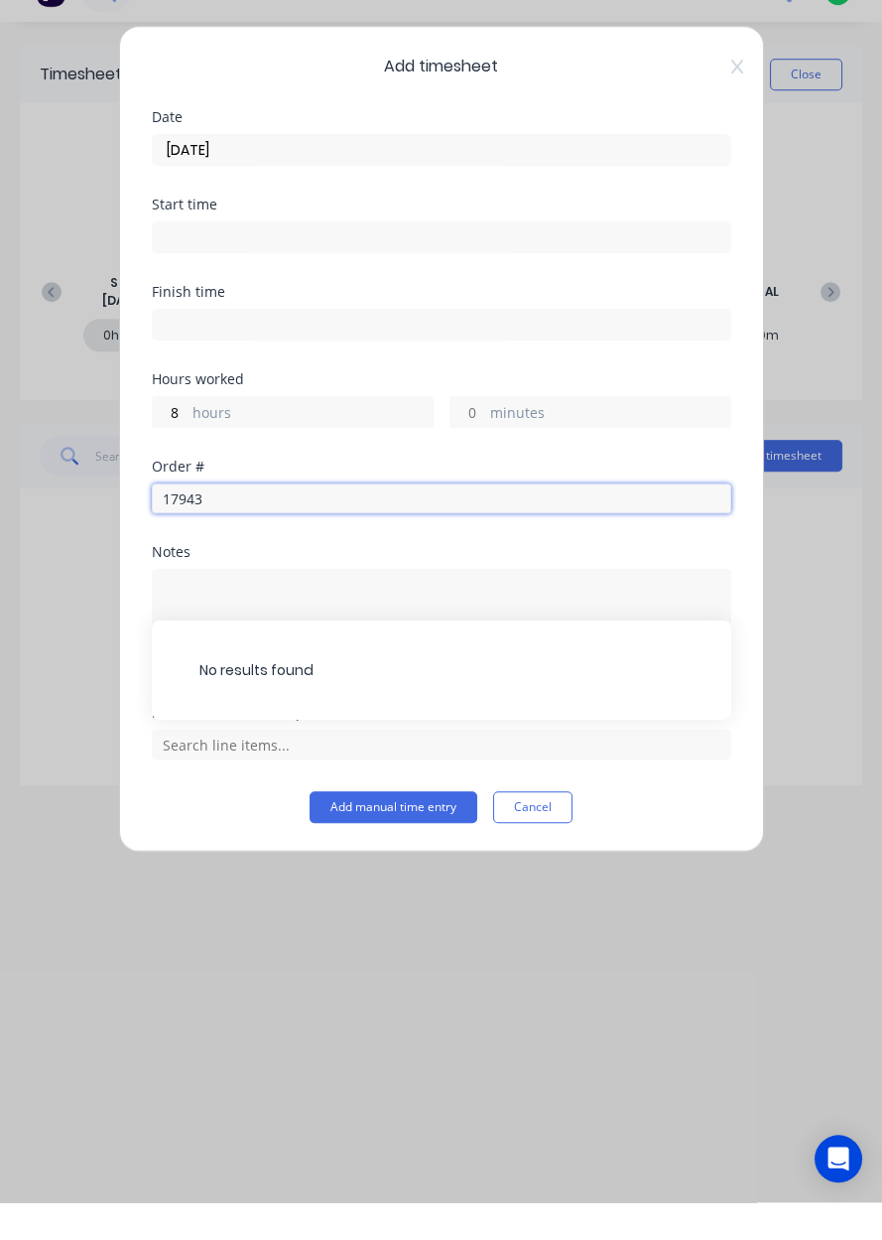
click at [573, 542] on input "17943" at bounding box center [442, 536] width 580 height 30
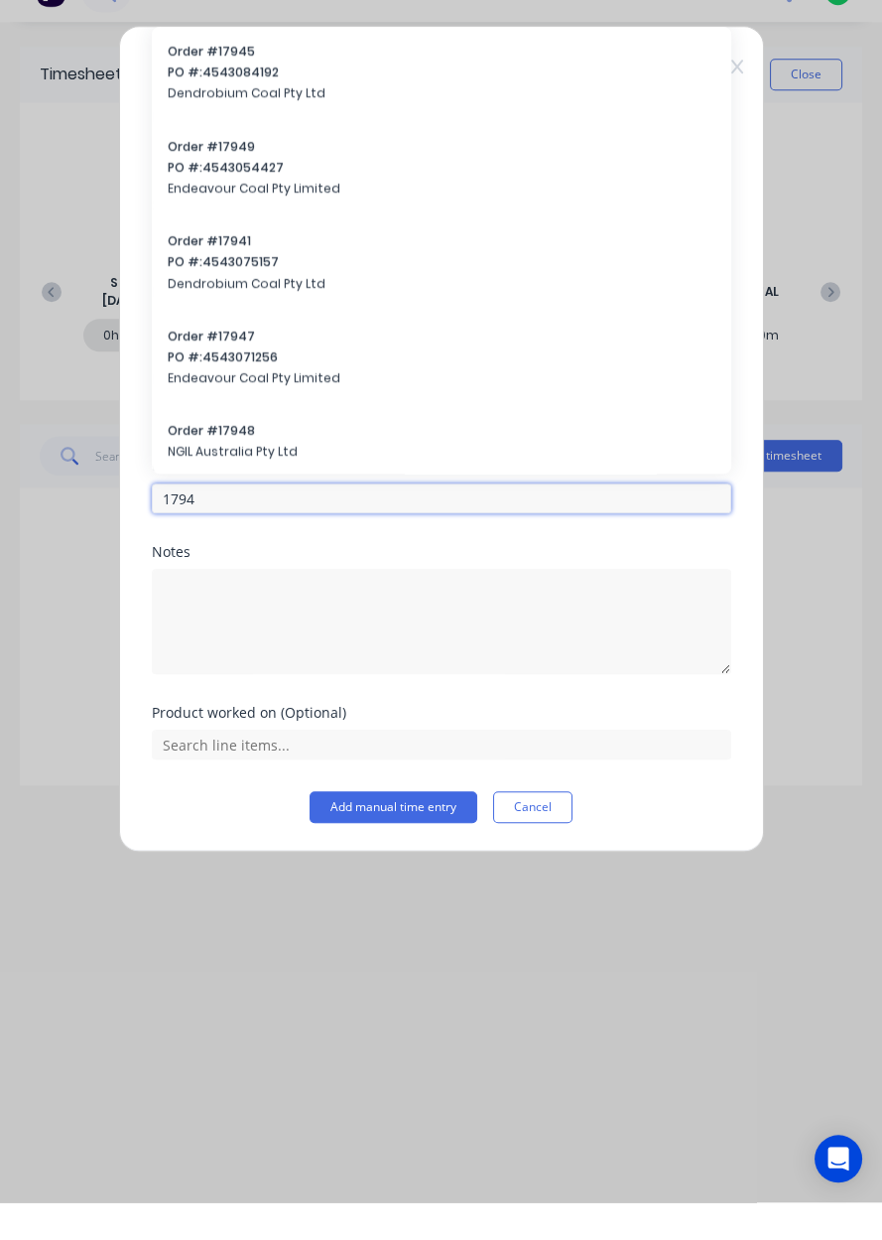
type input "17943"
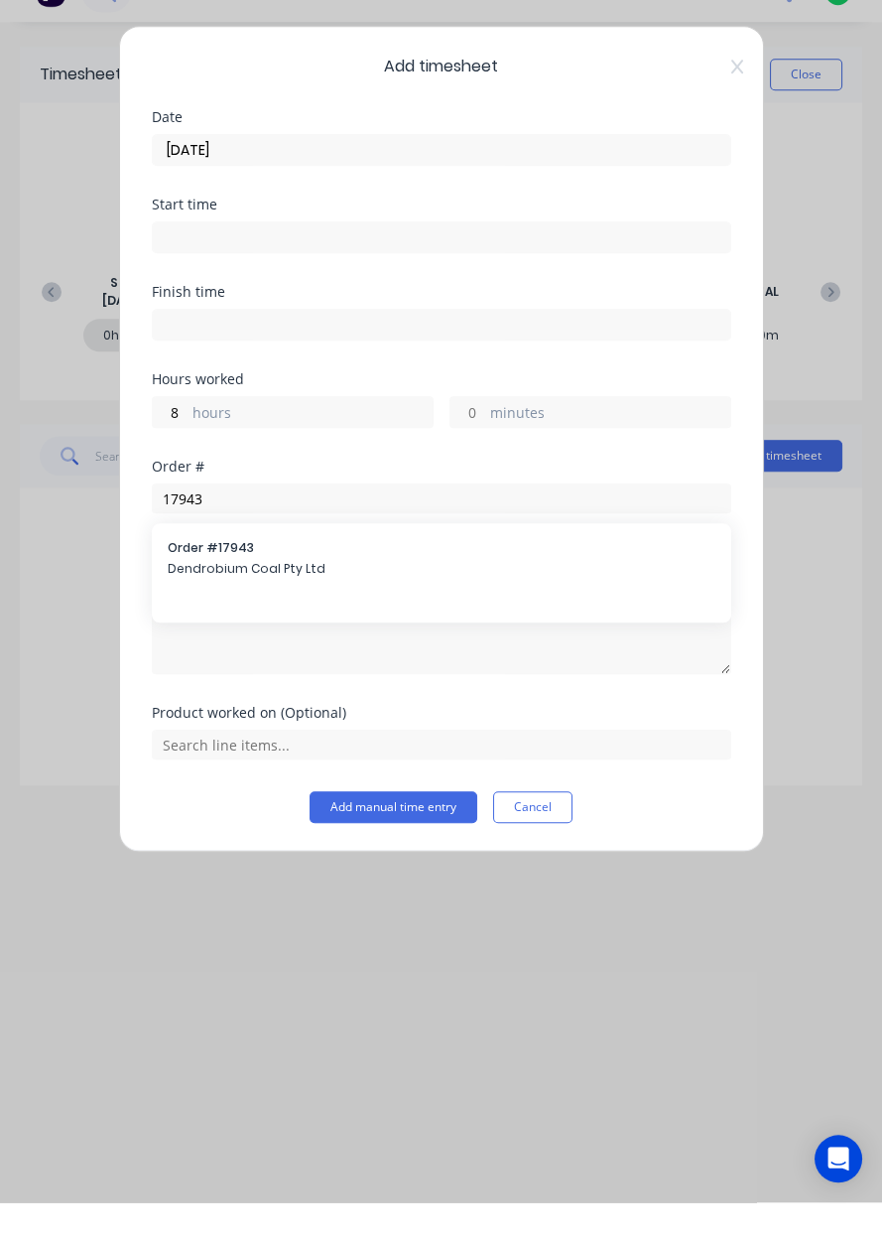
click at [604, 611] on span "Dendrobium Coal Pty Ltd" at bounding box center [442, 606] width 548 height 18
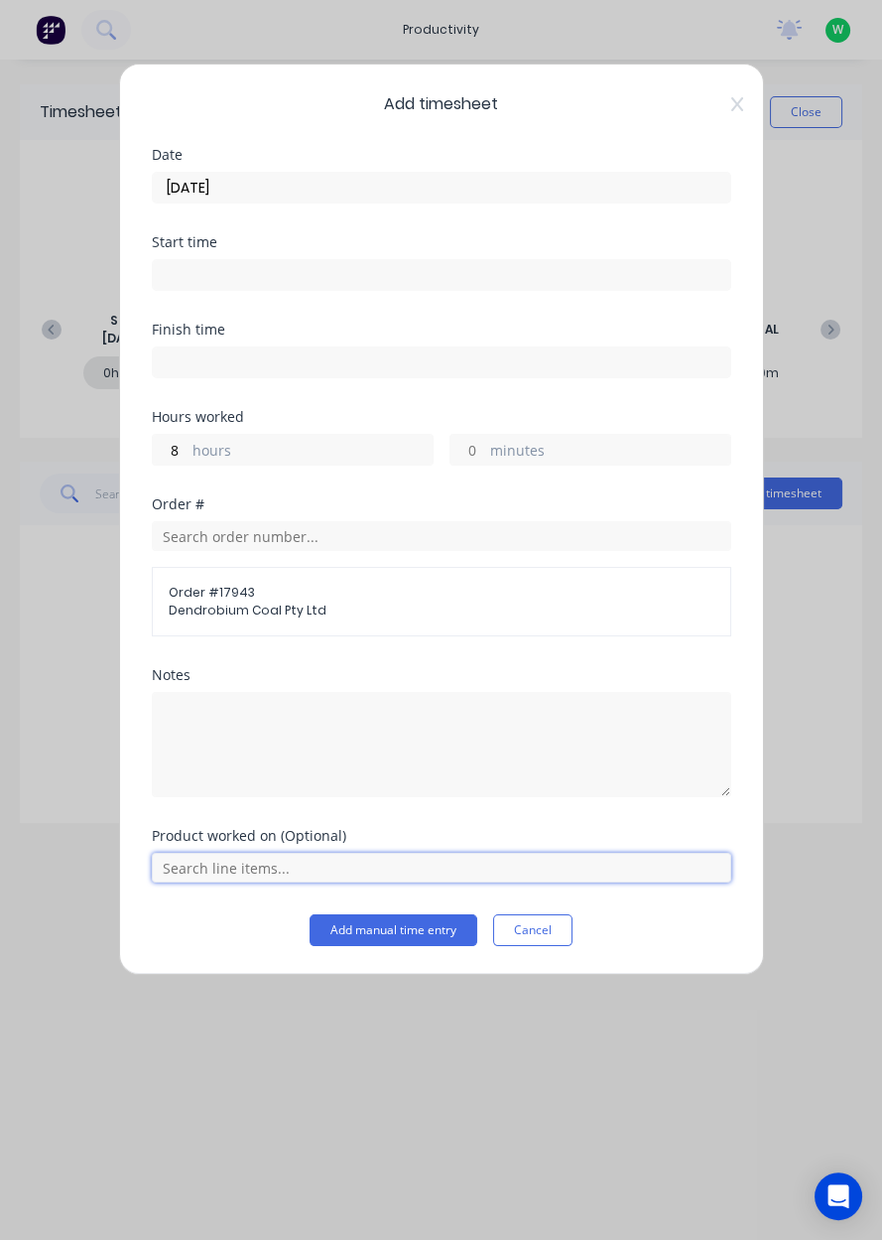
click at [628, 868] on input "text" at bounding box center [442, 868] width 580 height 30
click at [578, 820] on span "AFC Pan Overhaul" at bounding box center [457, 818] width 516 height 18
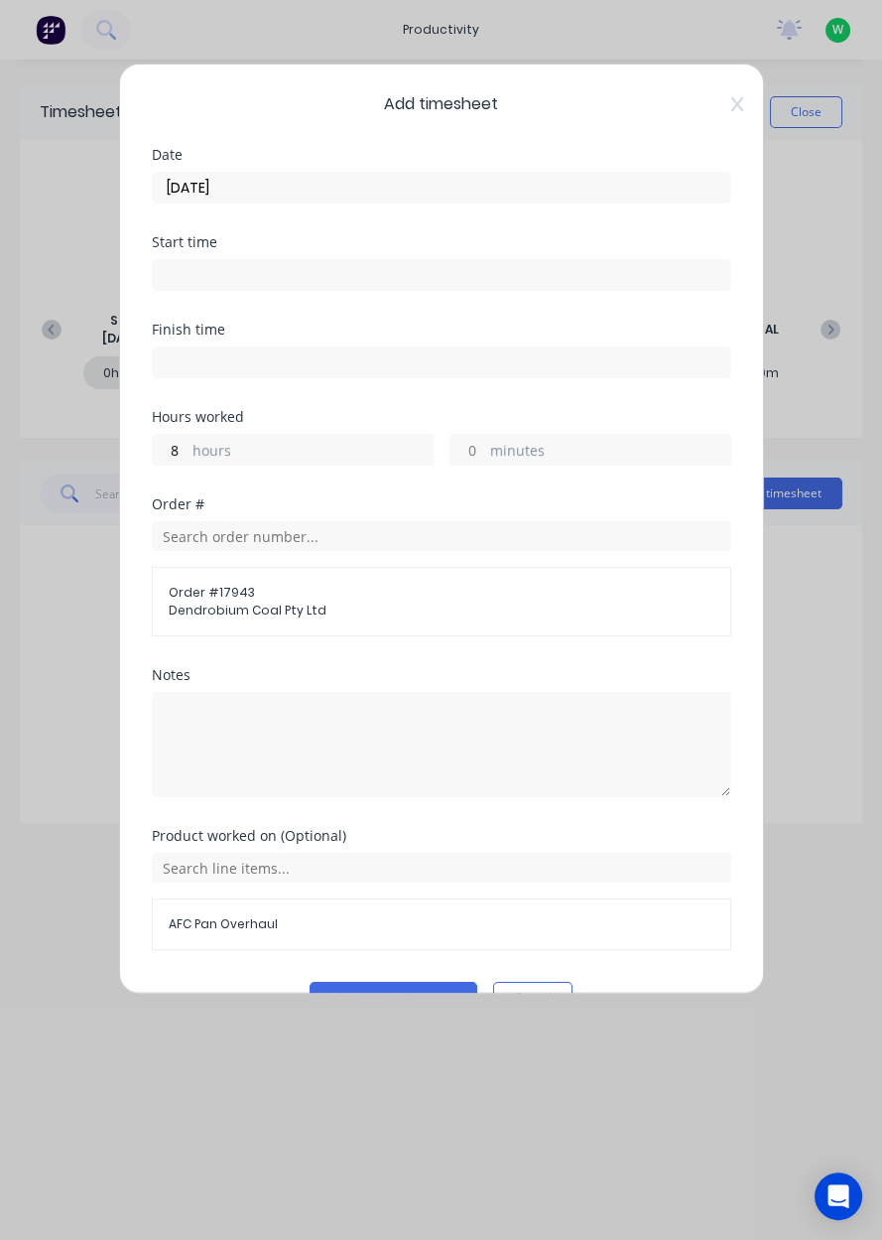
click at [447, 992] on button "Add manual time entry" at bounding box center [394, 998] width 168 height 32
